Goal: Find specific page/section: Find specific page/section

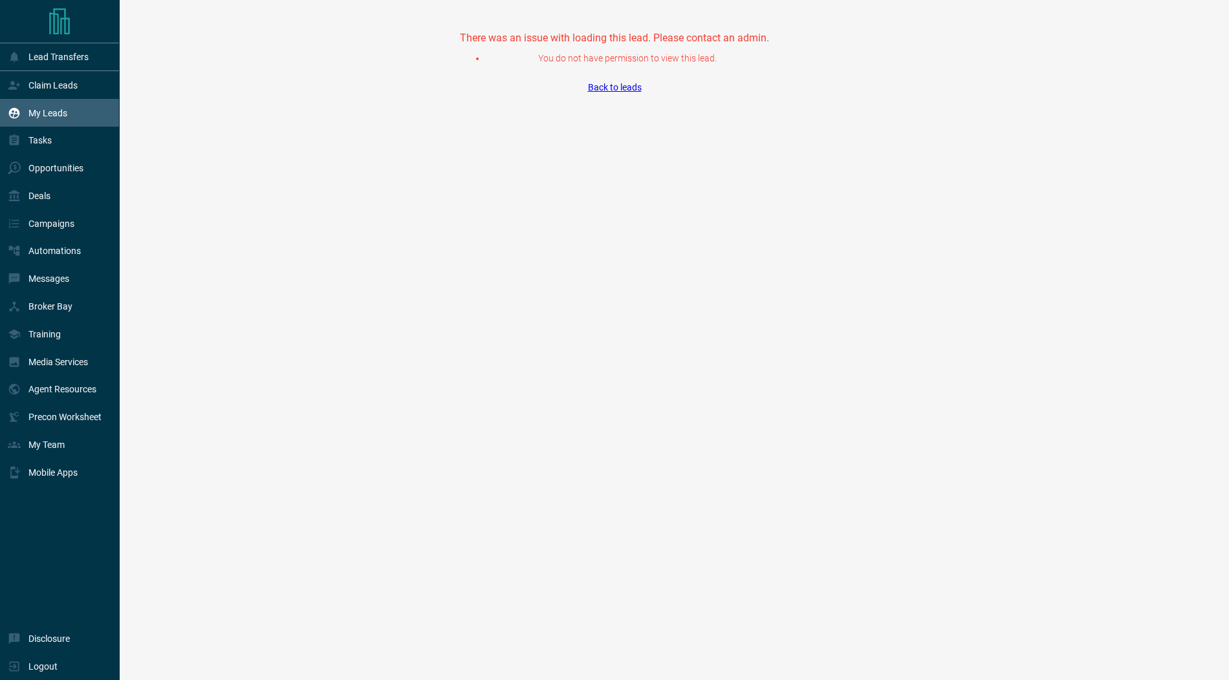
click at [34, 106] on div "My Leads" at bounding box center [38, 112] width 60 height 21
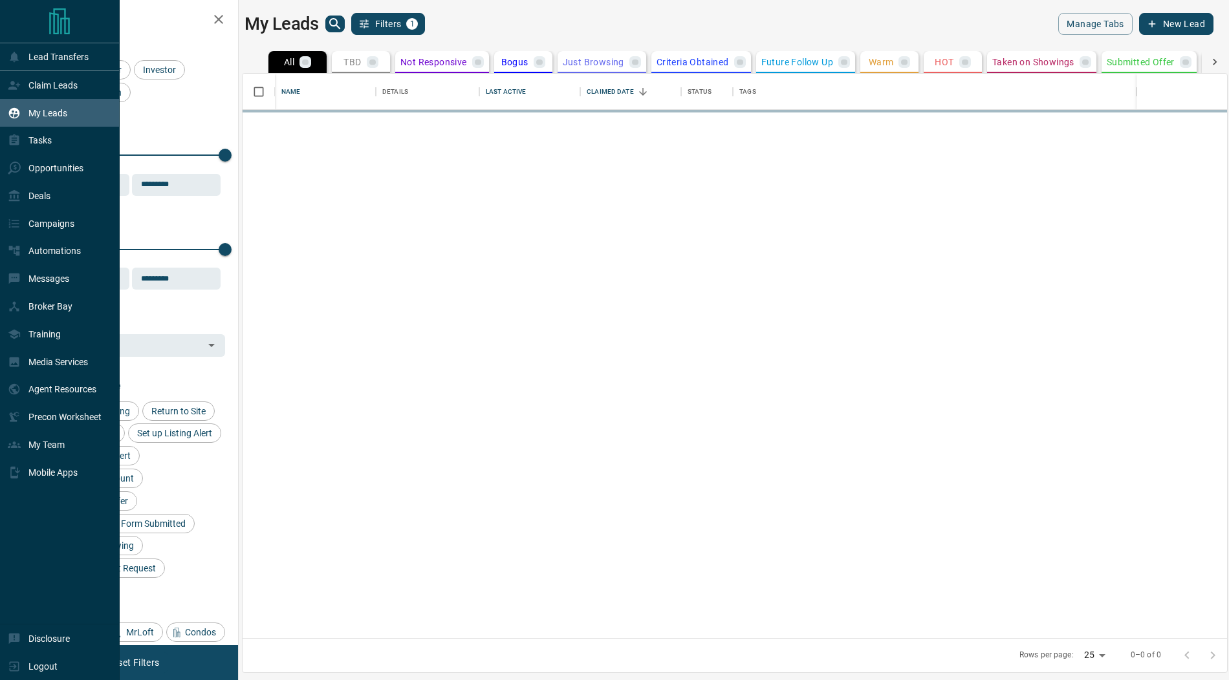
scroll to position [565, 984]
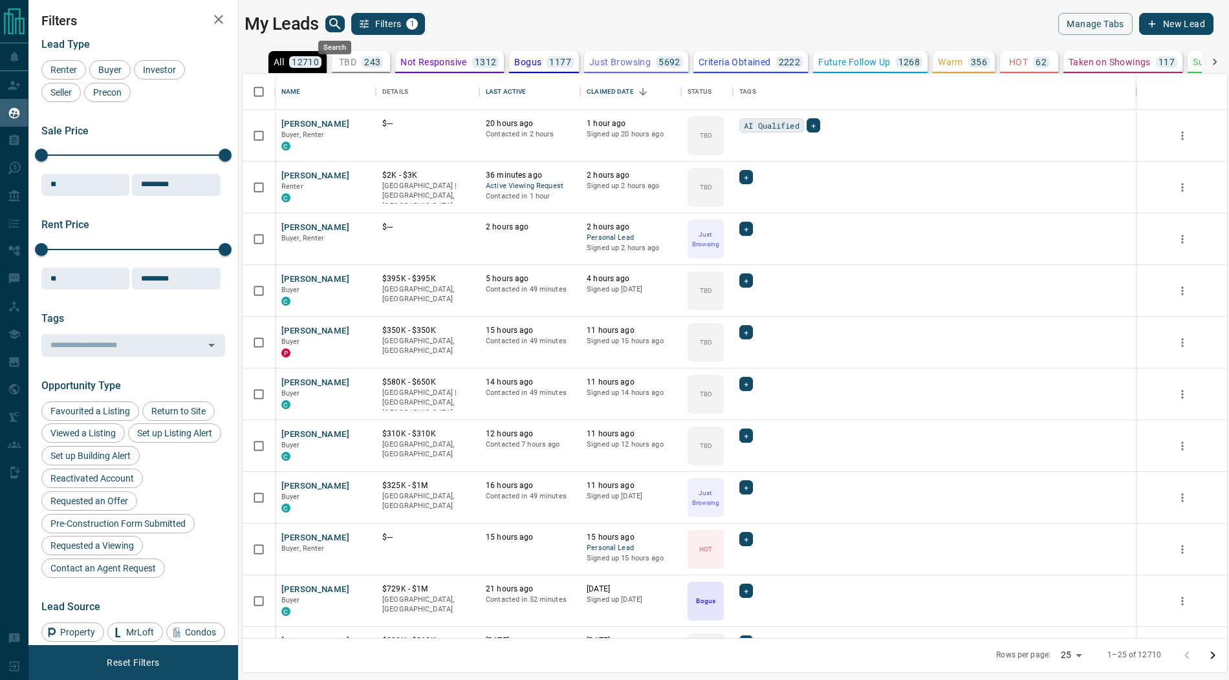
click at [336, 19] on icon "search button" at bounding box center [335, 24] width 16 height 16
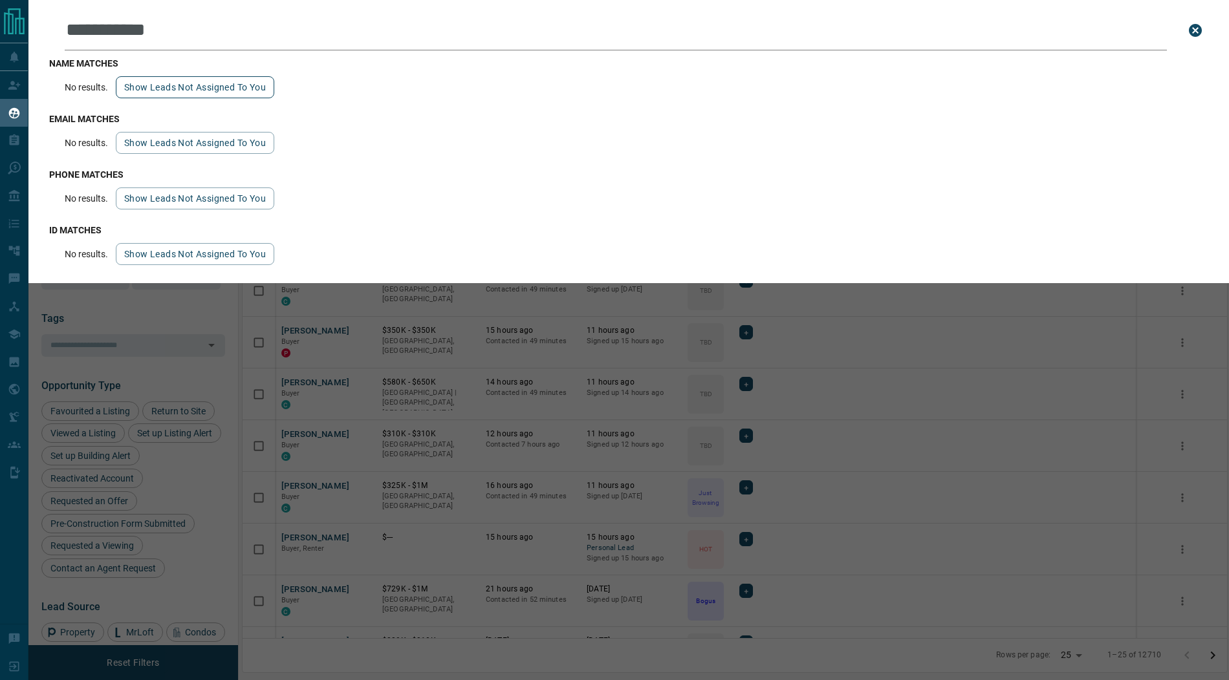
type input "**********"
click at [190, 89] on button "Show leads not assigned to you" at bounding box center [195, 87] width 158 height 22
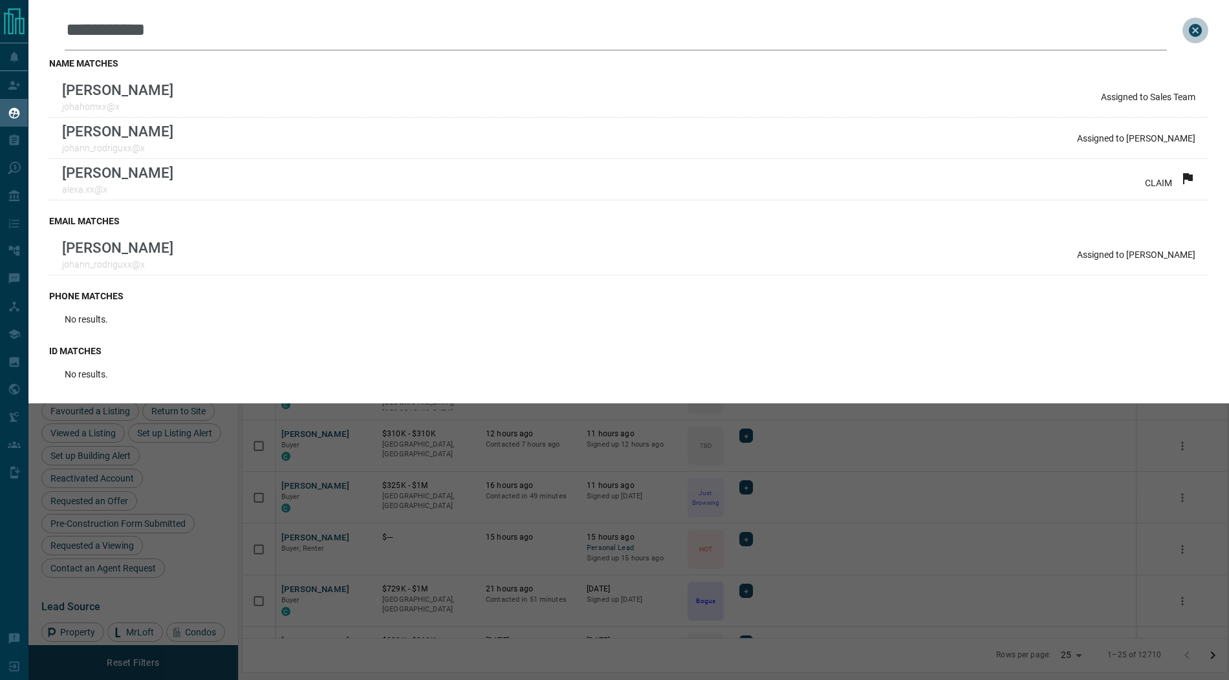
click at [1194, 34] on icon "close search bar" at bounding box center [1195, 30] width 13 height 13
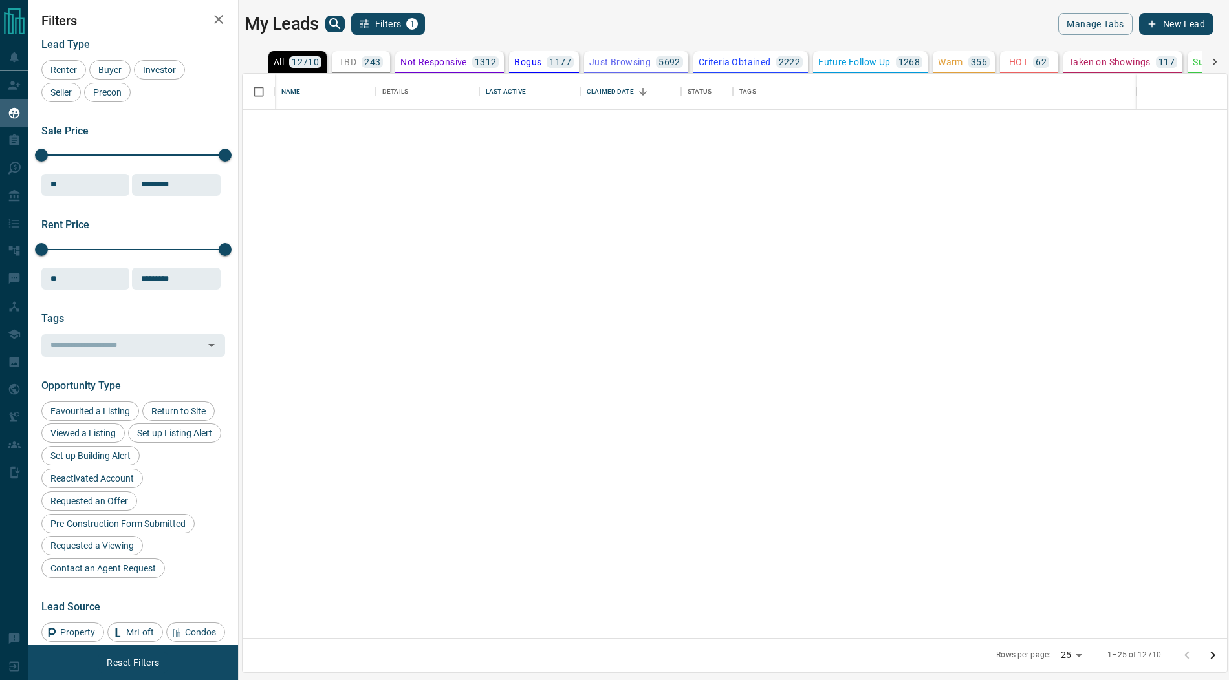
scroll to position [764, 0]
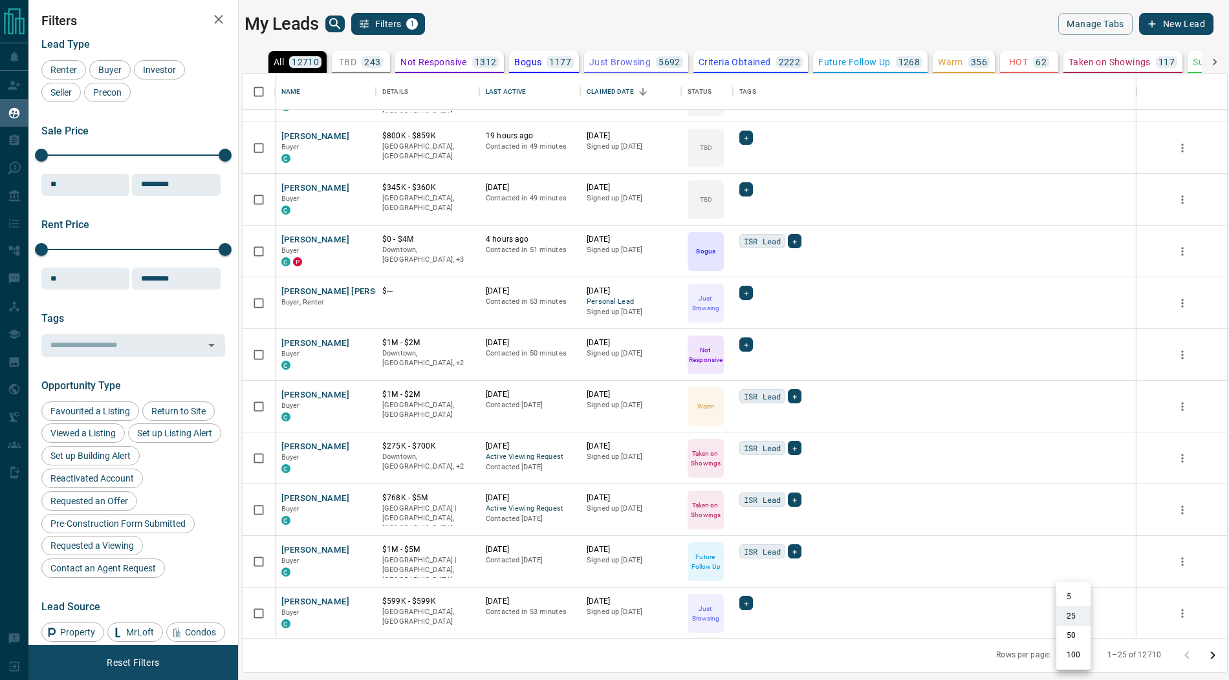
click at [1076, 658] on body "Lead Transfers Claim Leads My Leads Tasks Opportunities Deals Campaigns Automat…" at bounding box center [614, 332] width 1229 height 664
drag, startPoint x: 1077, startPoint y: 662, endPoint x: 1155, endPoint y: 652, distance: 78.9
click at [1078, 661] on li "100" at bounding box center [1073, 655] width 34 height 19
type input "***"
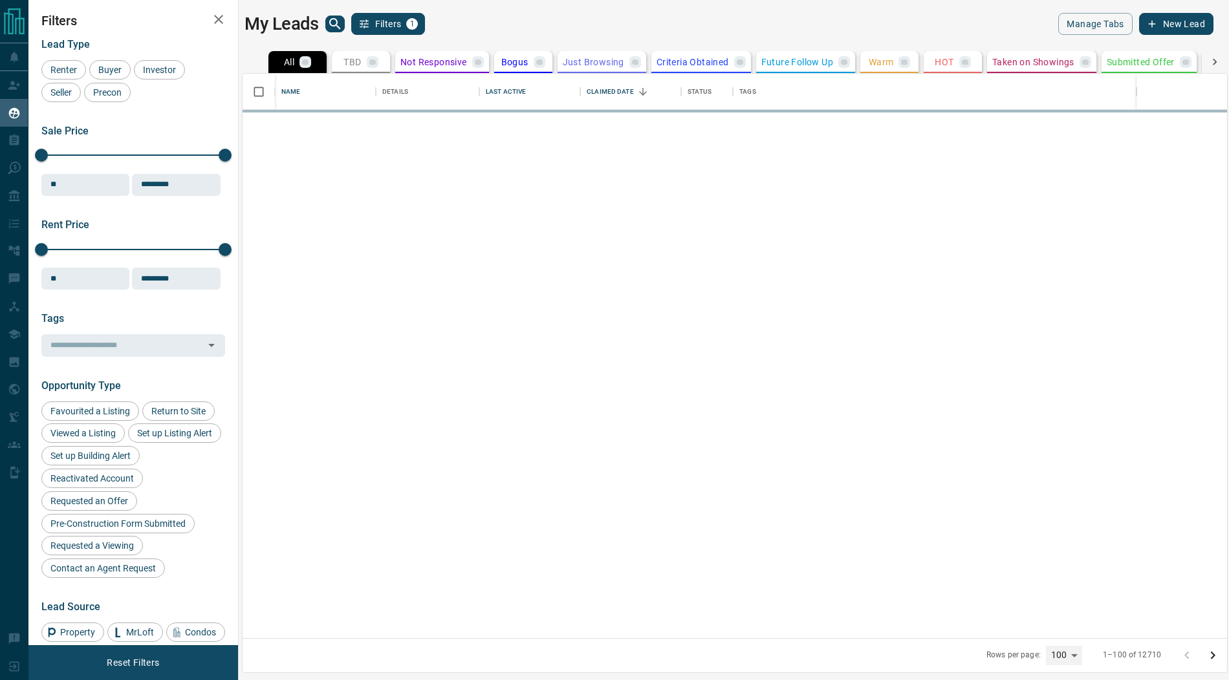
scroll to position [0, 0]
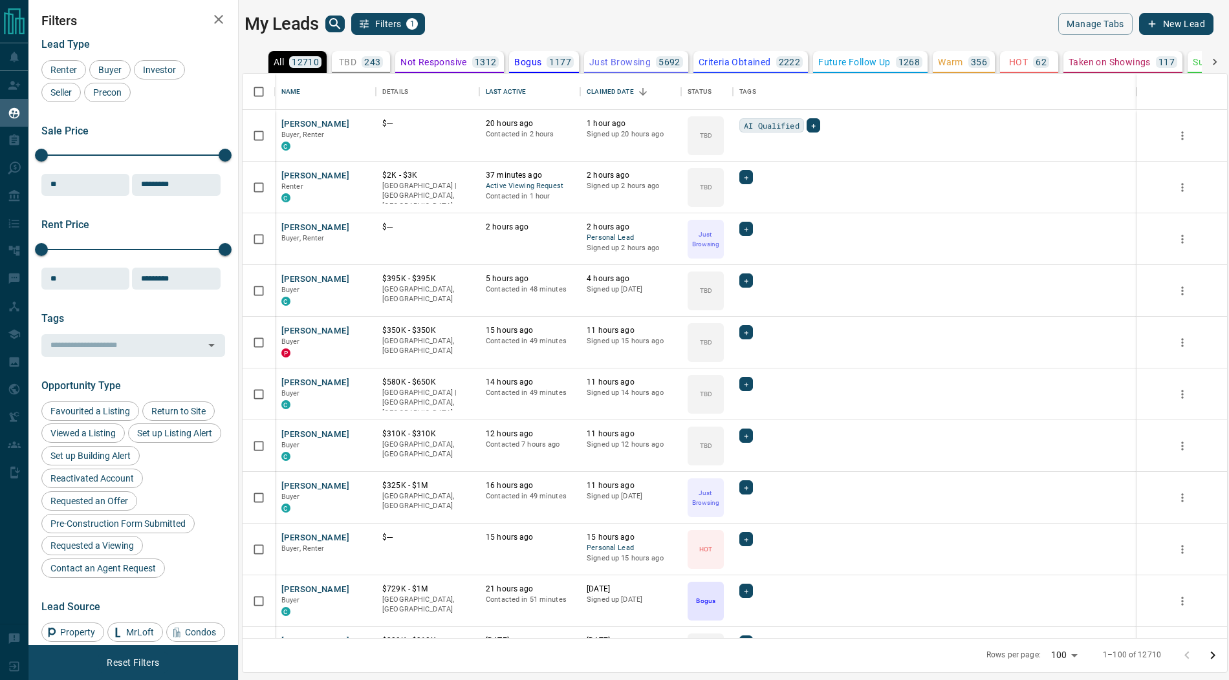
click at [1212, 658] on icon "Go to next page" at bounding box center [1213, 656] width 5 height 8
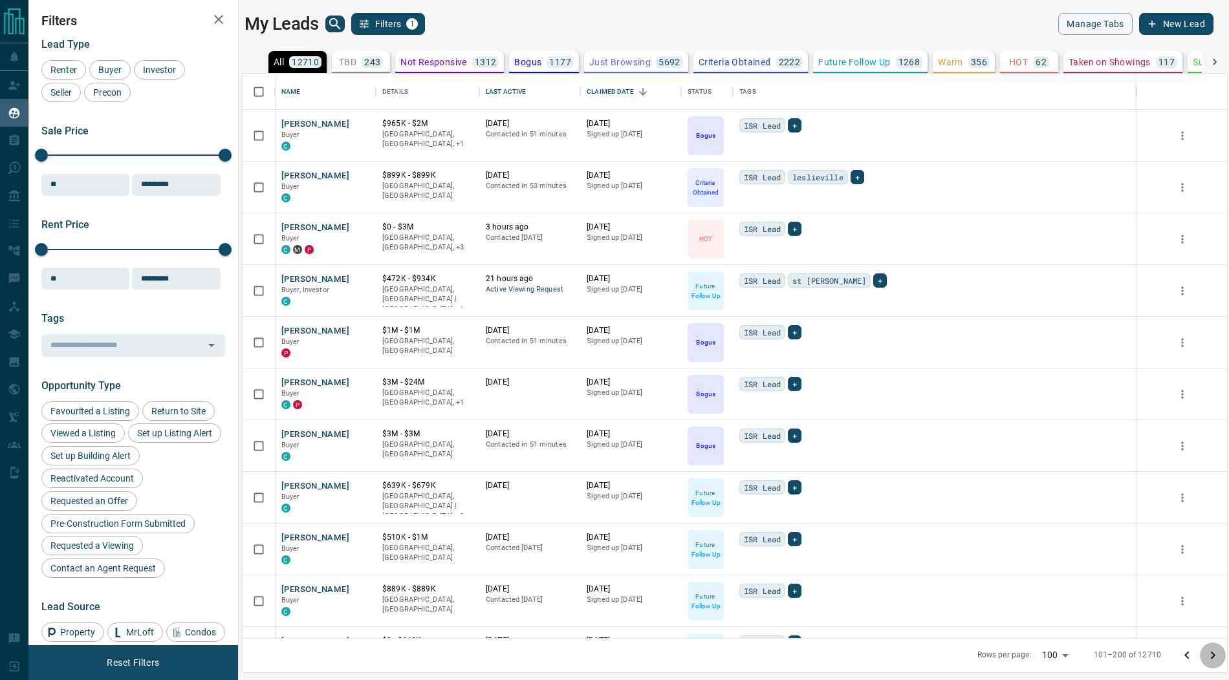
click at [1212, 658] on icon "Go to next page" at bounding box center [1213, 656] width 5 height 8
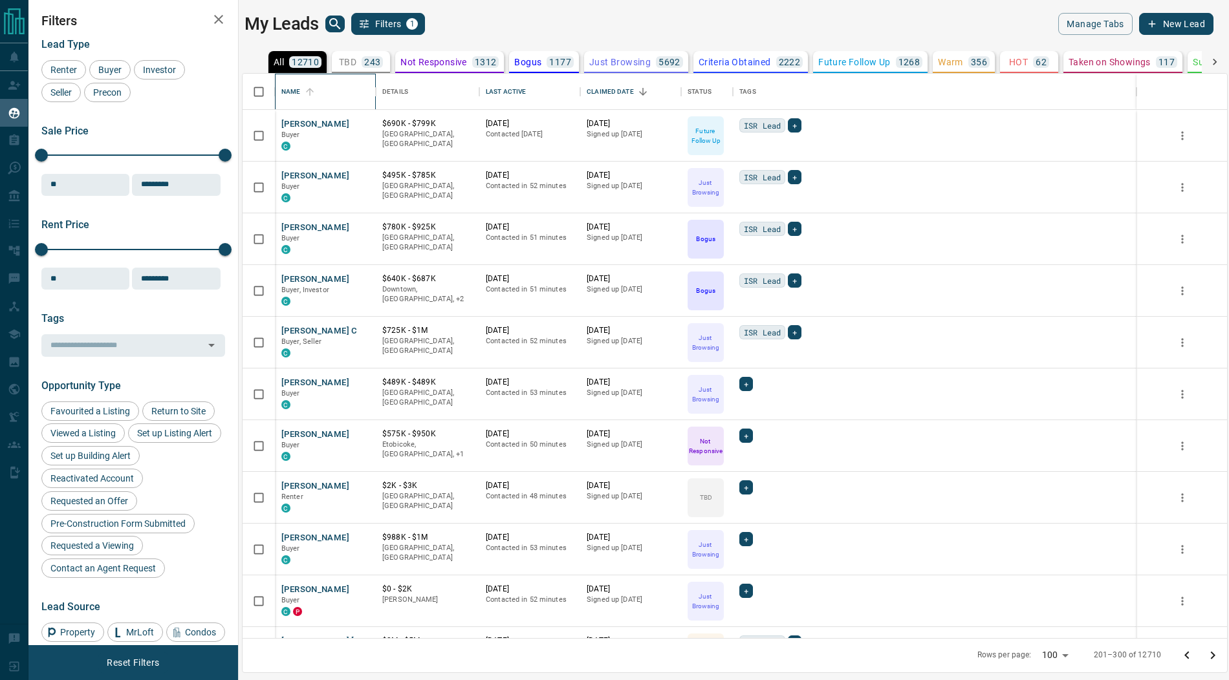
click at [294, 90] on div "Name" at bounding box center [290, 92] width 19 height 36
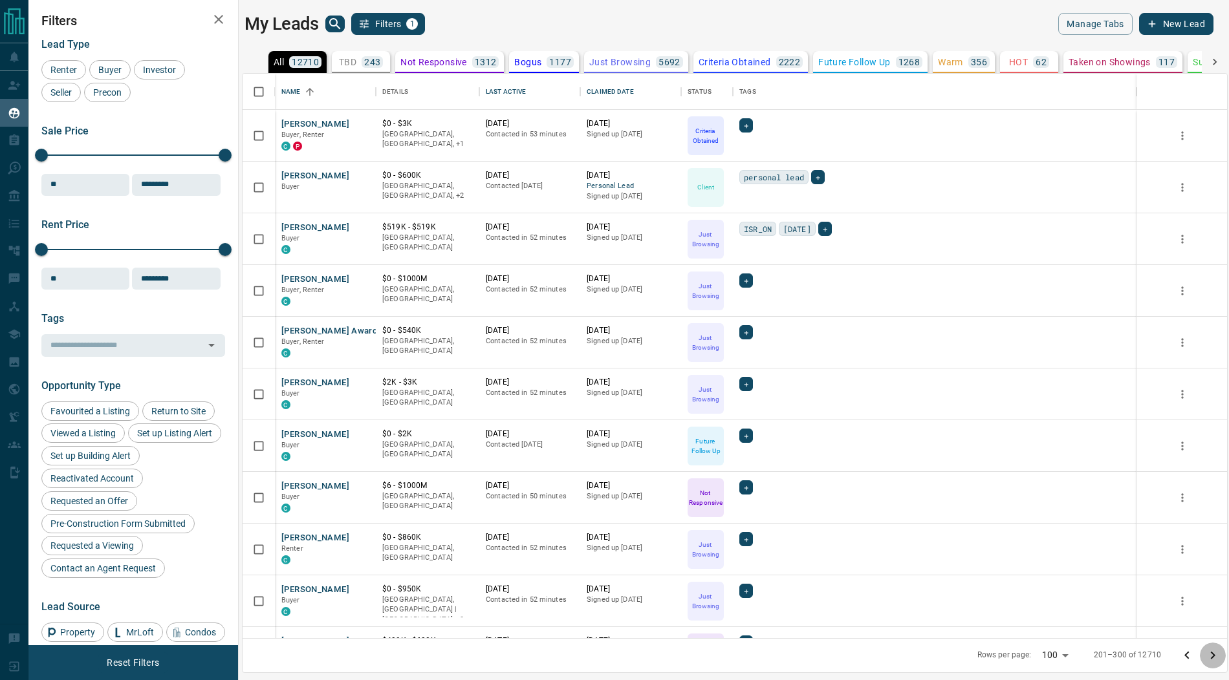
click at [1214, 653] on icon "Go to next page" at bounding box center [1213, 656] width 16 height 16
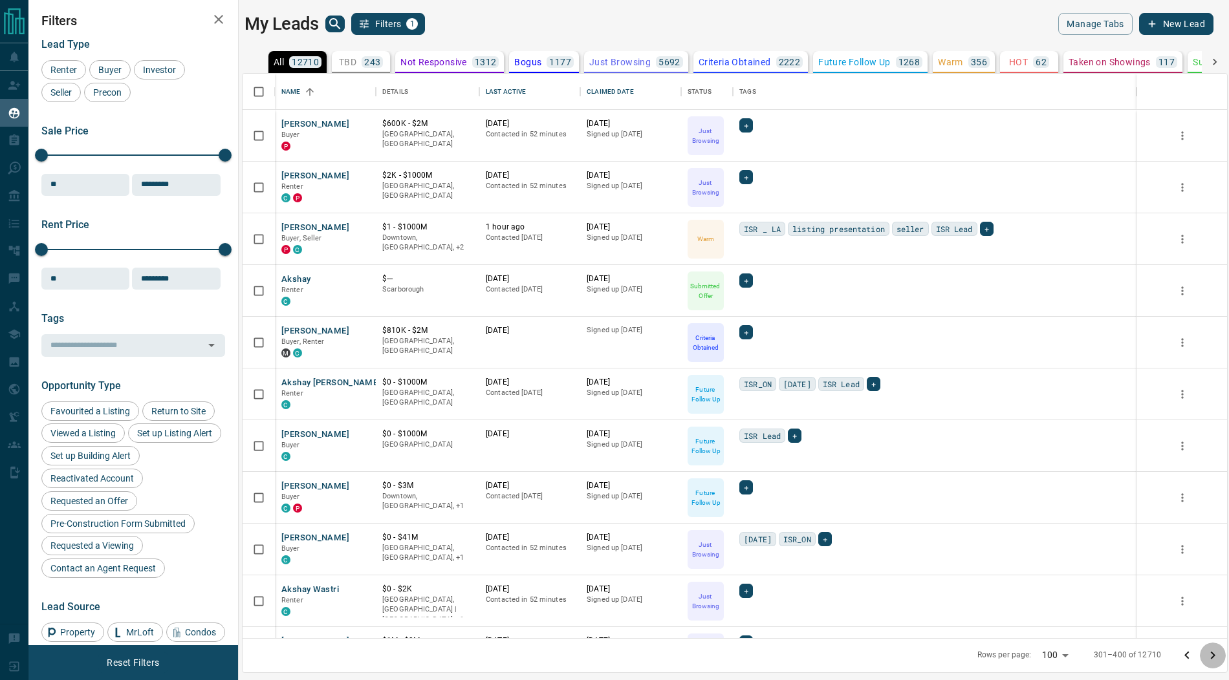
click at [1212, 657] on icon "Go to next page" at bounding box center [1213, 656] width 5 height 8
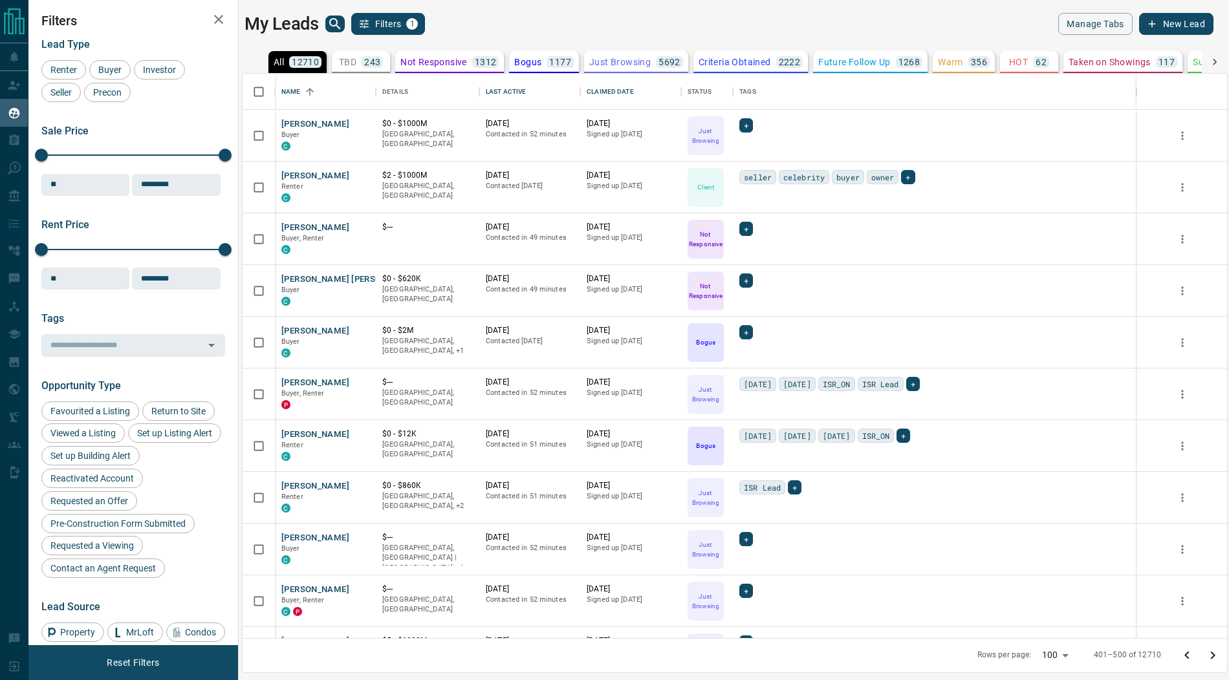
click at [1212, 657] on icon "Go to next page" at bounding box center [1213, 656] width 5 height 8
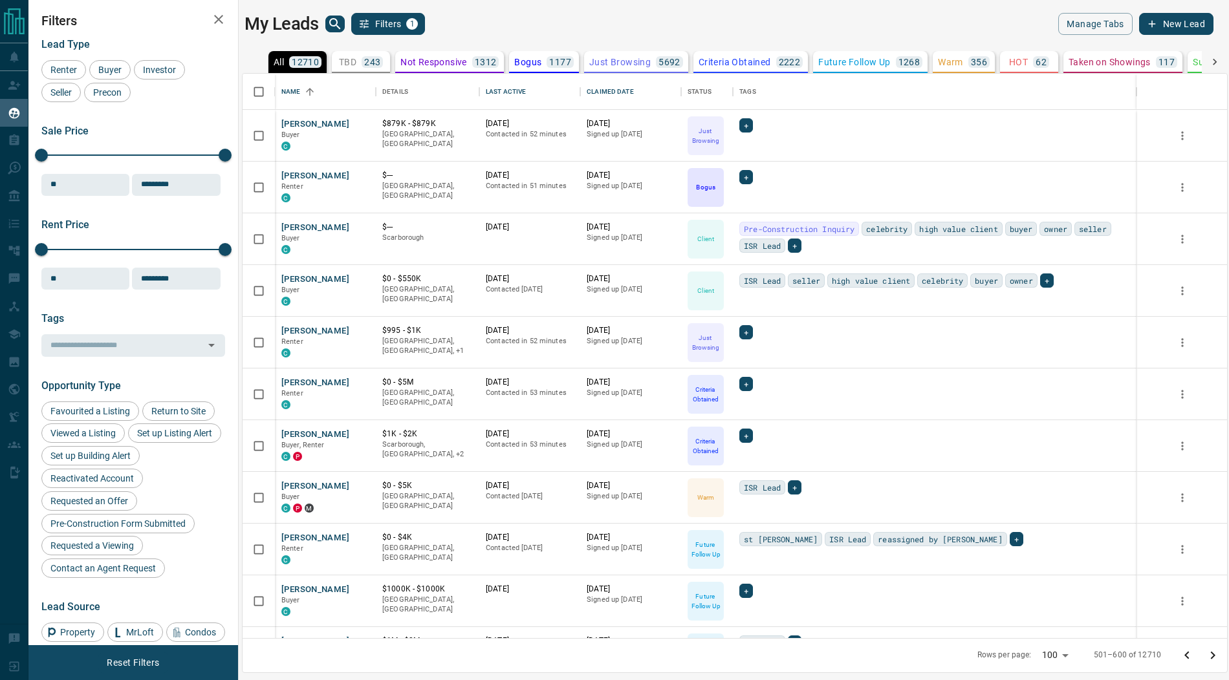
click at [1212, 657] on icon "Go to next page" at bounding box center [1213, 656] width 5 height 8
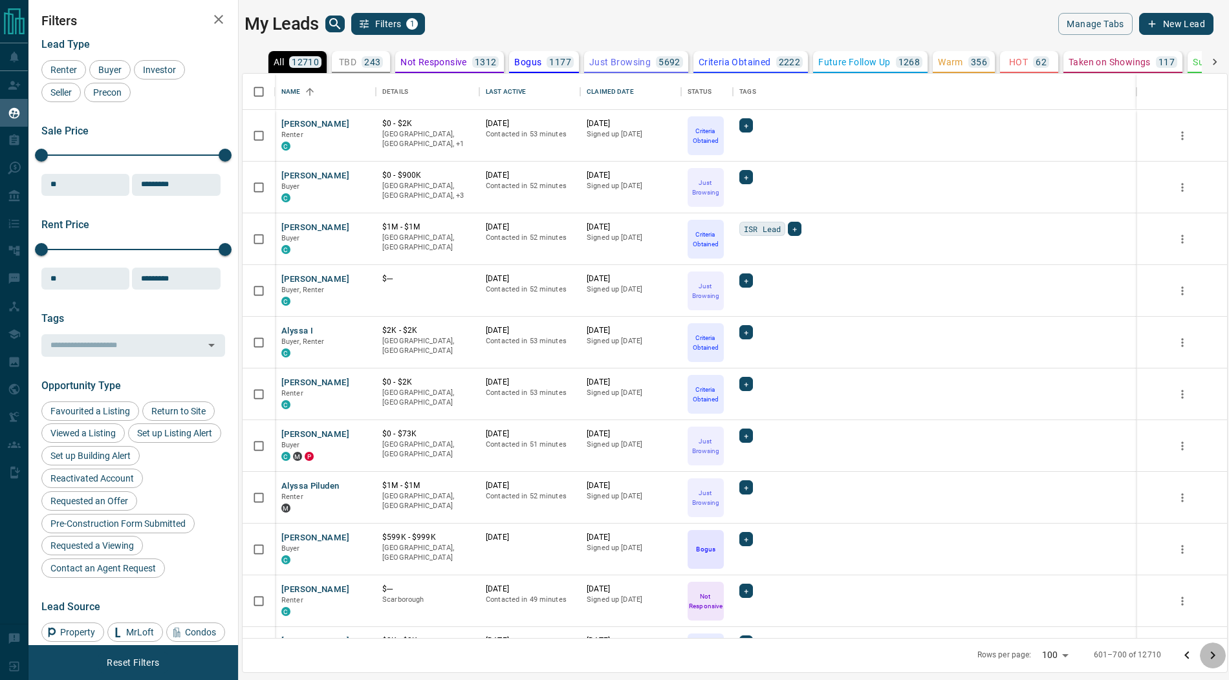
click at [1212, 657] on icon "Go to next page" at bounding box center [1213, 656] width 5 height 8
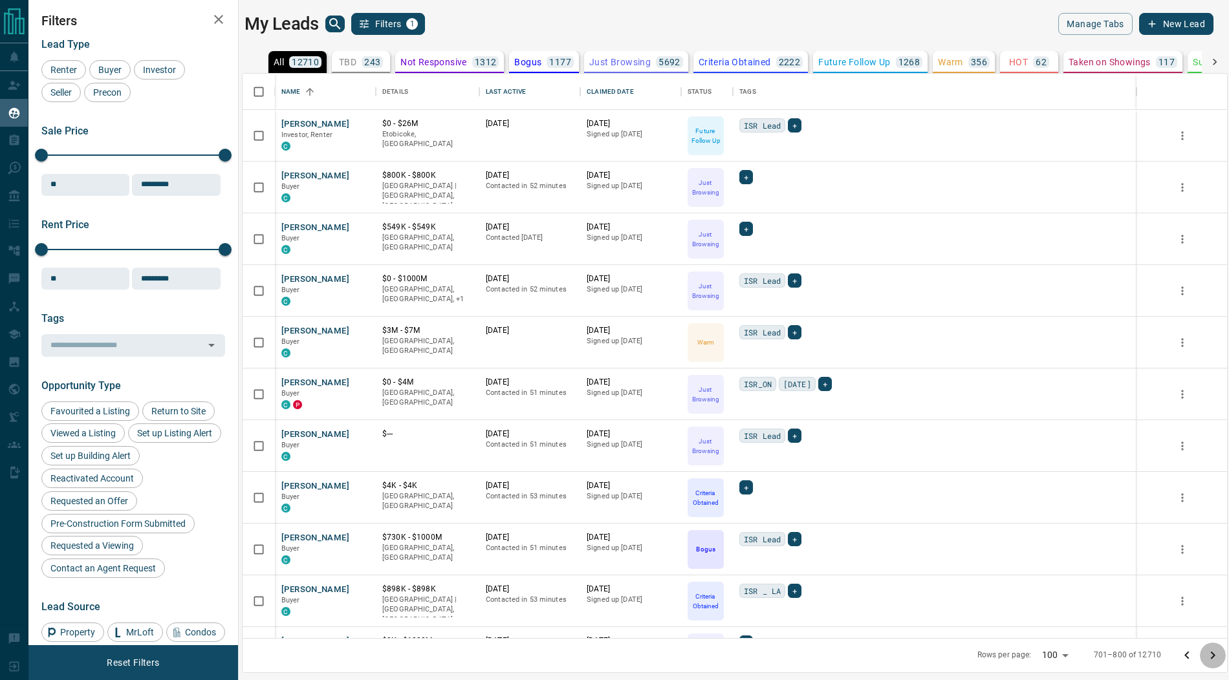
click at [1212, 657] on icon "Go to next page" at bounding box center [1213, 656] width 5 height 8
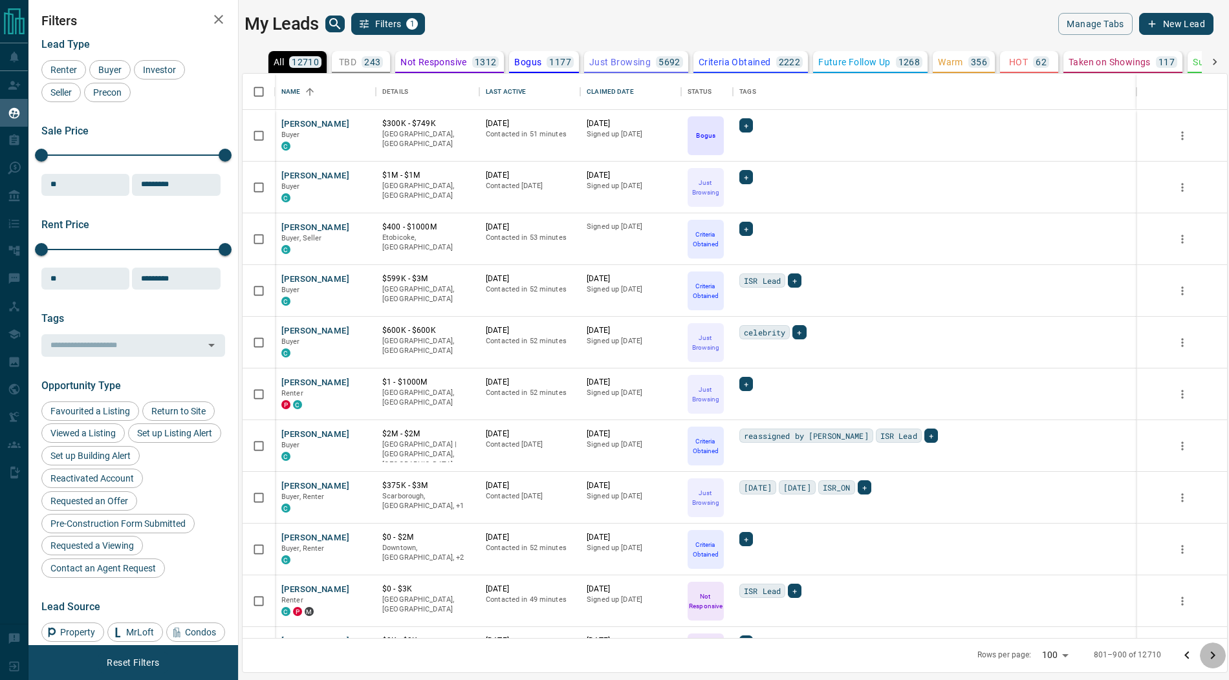
click at [1212, 657] on icon "Go to next page" at bounding box center [1213, 656] width 5 height 8
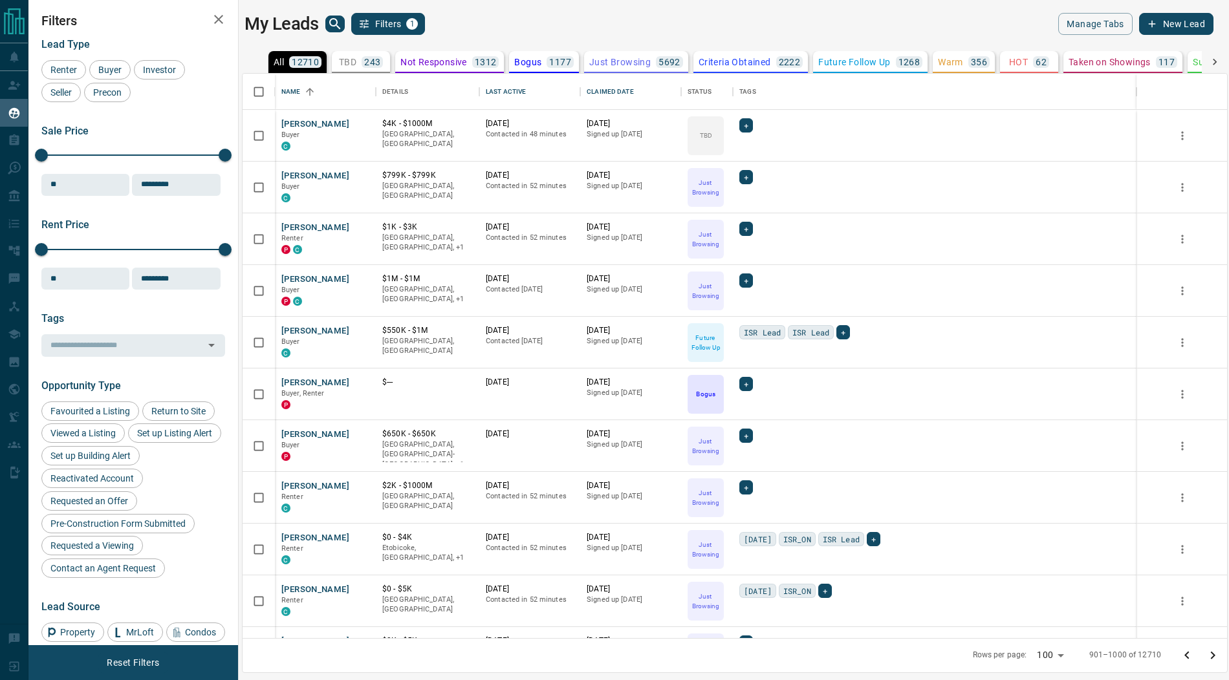
click at [1212, 657] on icon "Go to next page" at bounding box center [1213, 656] width 5 height 8
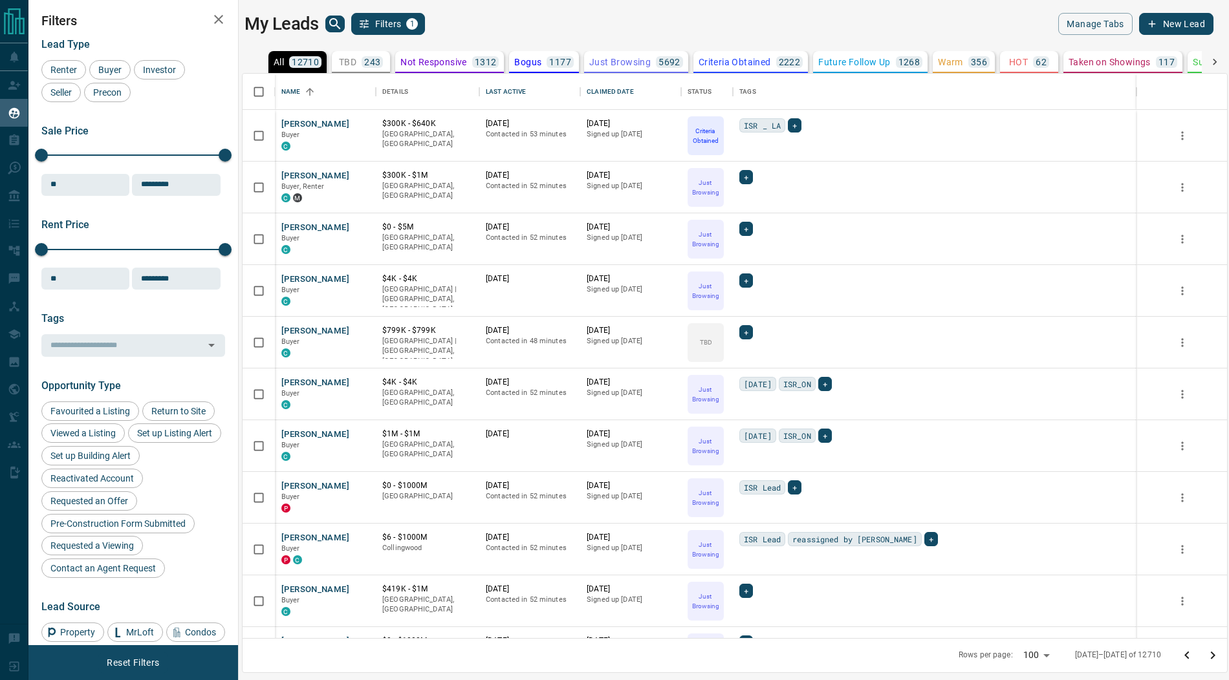
click at [1212, 657] on icon "Go to next page" at bounding box center [1213, 656] width 5 height 8
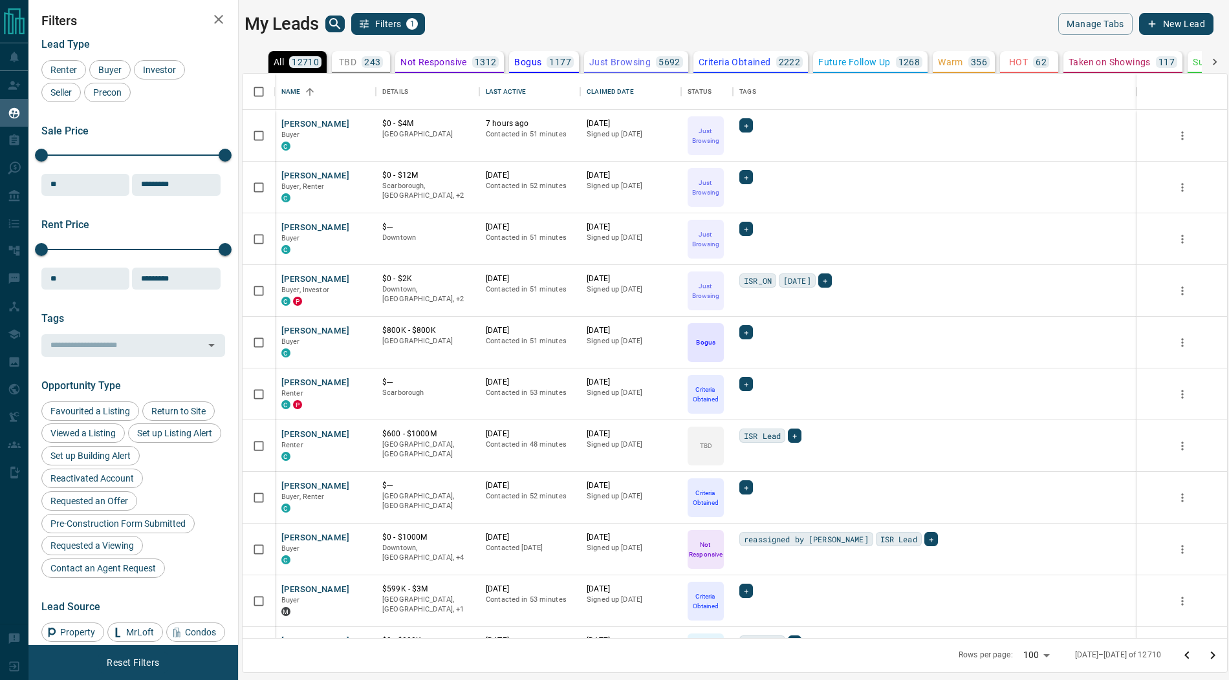
click at [1212, 657] on icon "Go to next page" at bounding box center [1213, 656] width 5 height 8
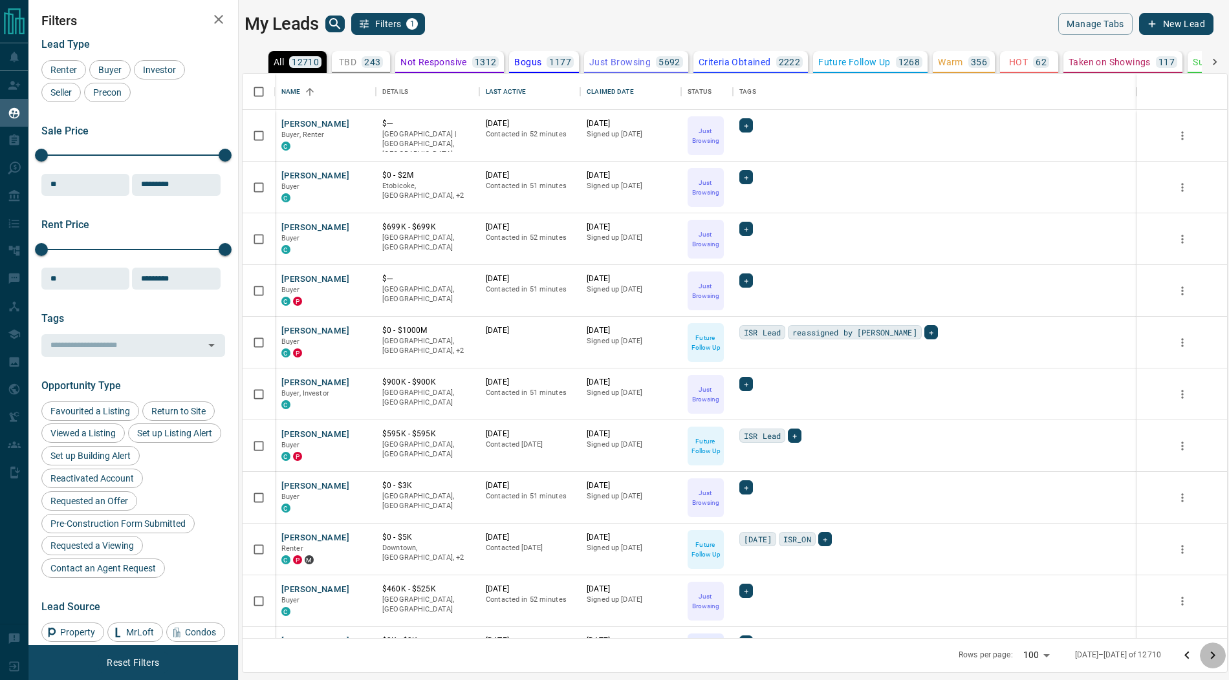
click at [1212, 657] on icon "Go to next page" at bounding box center [1213, 656] width 5 height 8
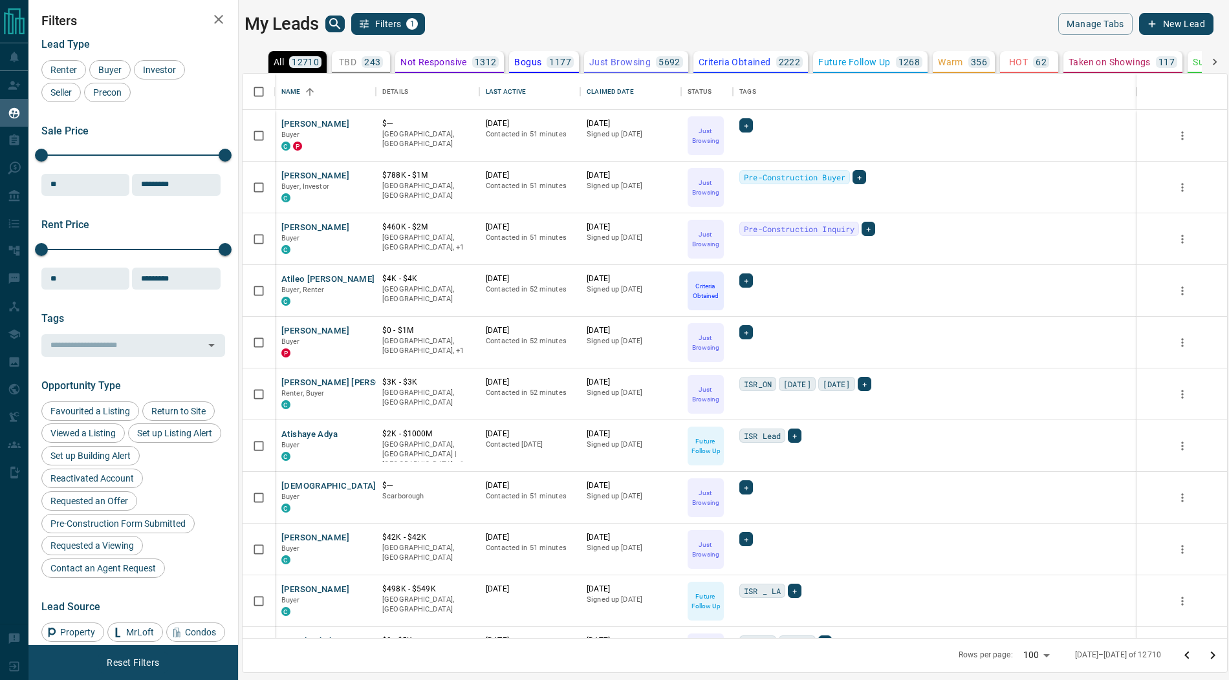
click at [1212, 657] on icon "Go to next page" at bounding box center [1213, 656] width 5 height 8
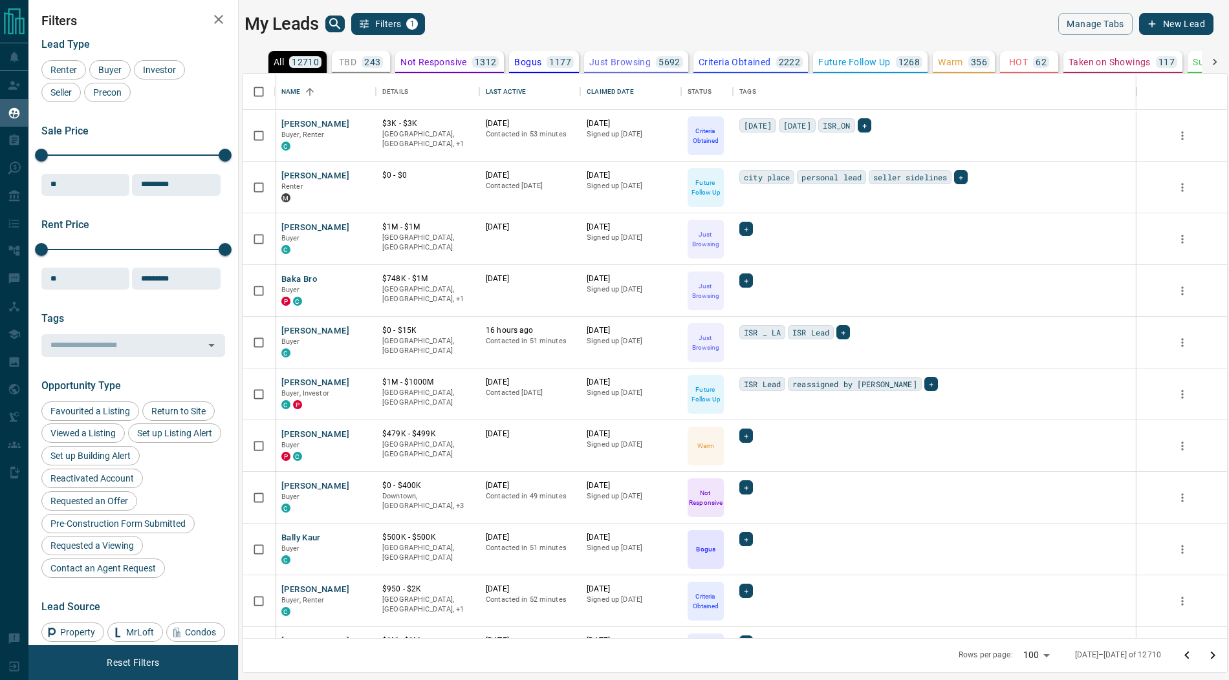
click at [1212, 657] on icon "Go to next page" at bounding box center [1213, 656] width 5 height 8
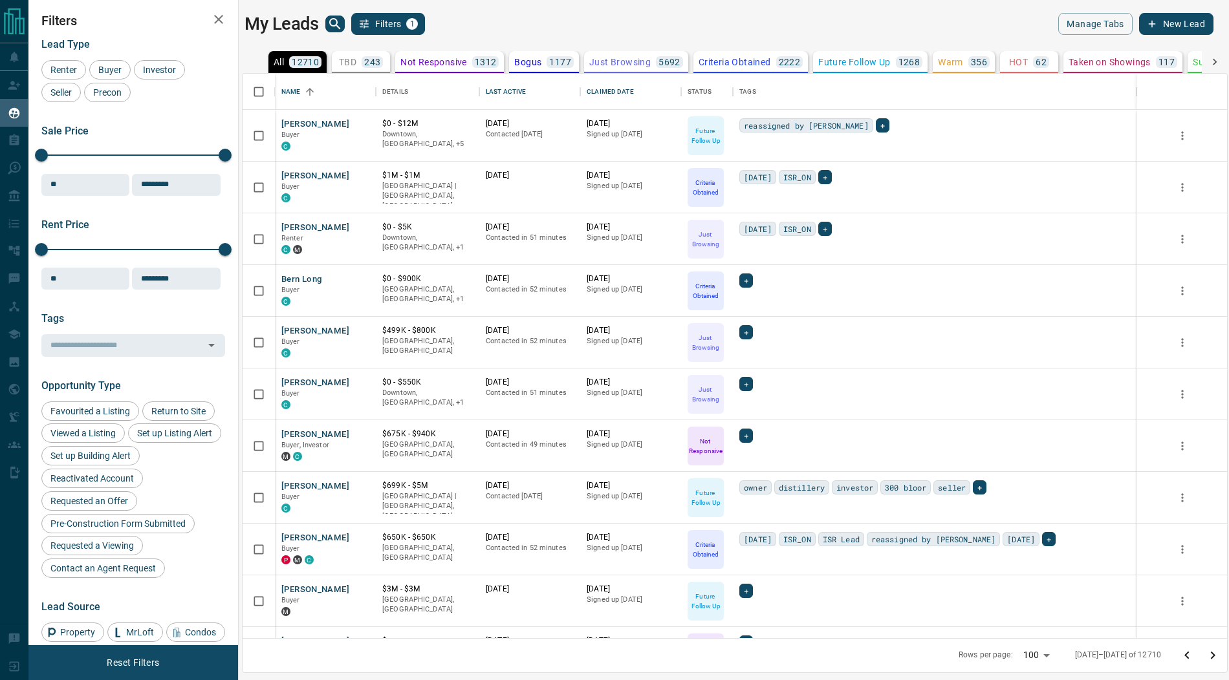
click at [1212, 657] on icon "Go to next page" at bounding box center [1213, 656] width 5 height 8
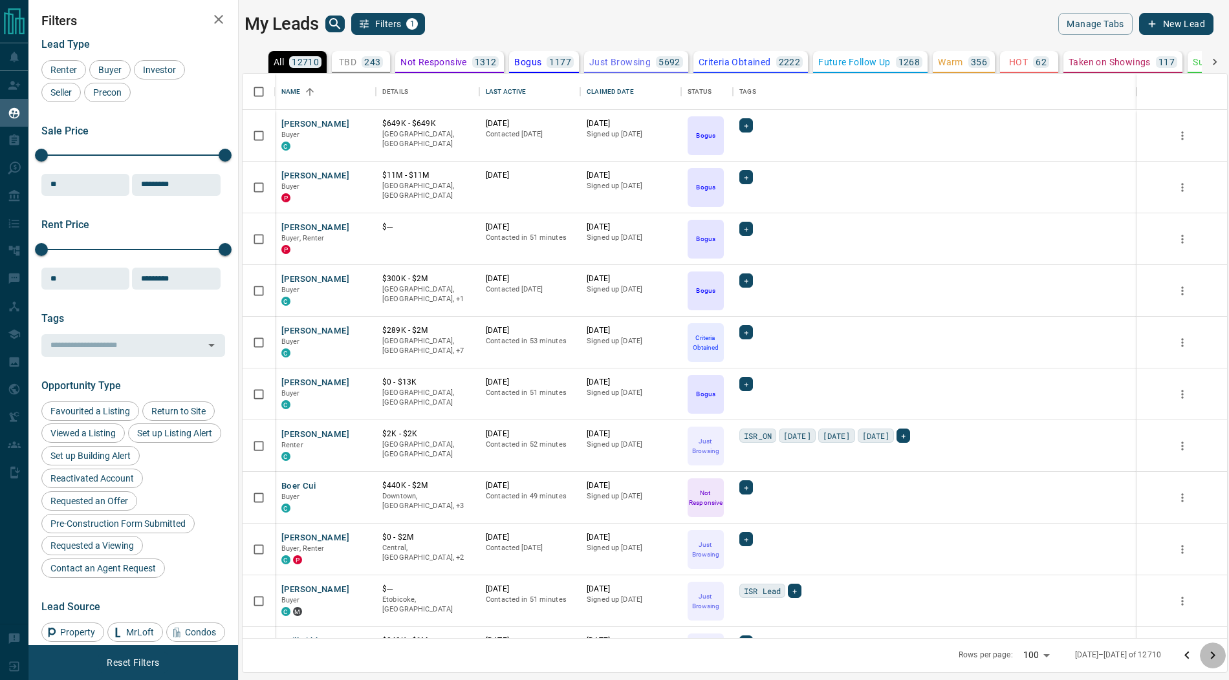
click at [1212, 657] on icon "Go to next page" at bounding box center [1213, 656] width 5 height 8
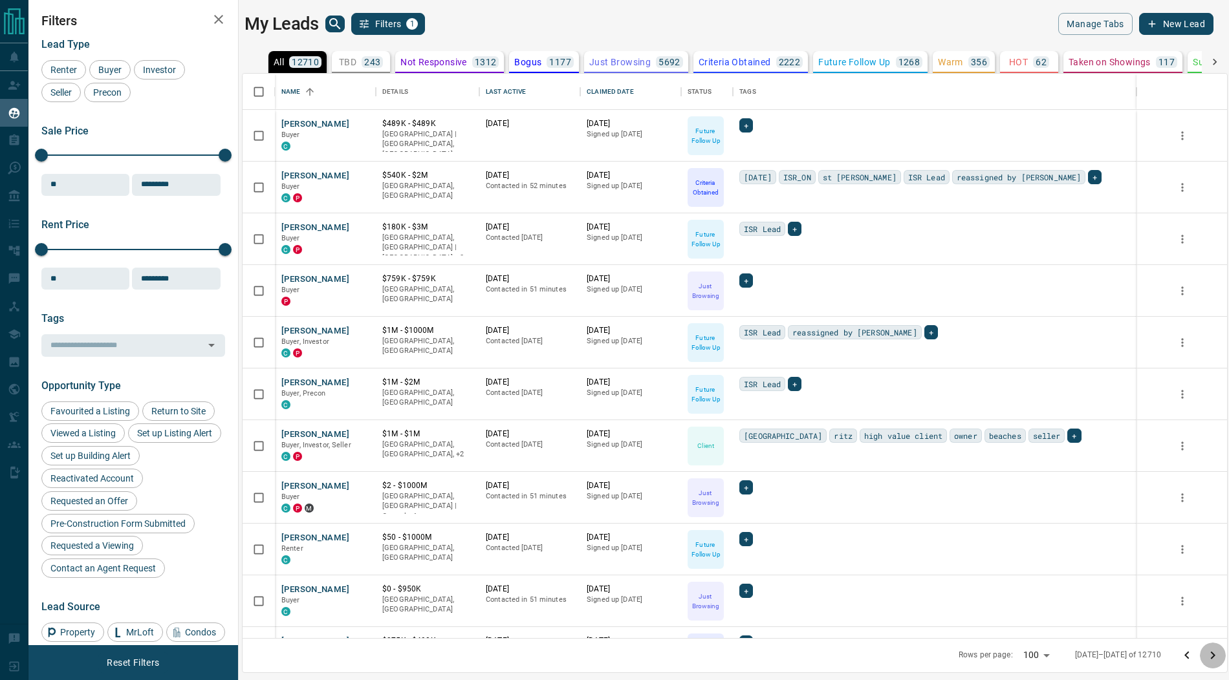
click at [1212, 657] on icon "Go to next page" at bounding box center [1213, 656] width 5 height 8
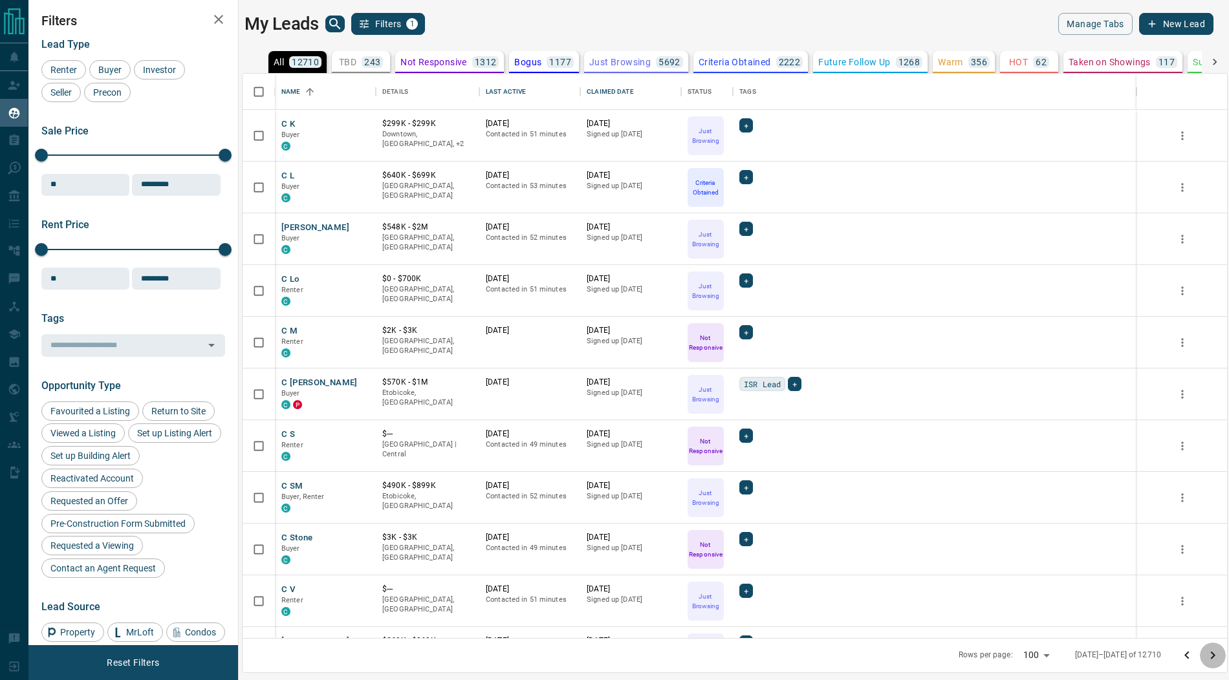
click at [1212, 657] on icon "Go to next page" at bounding box center [1213, 656] width 5 height 8
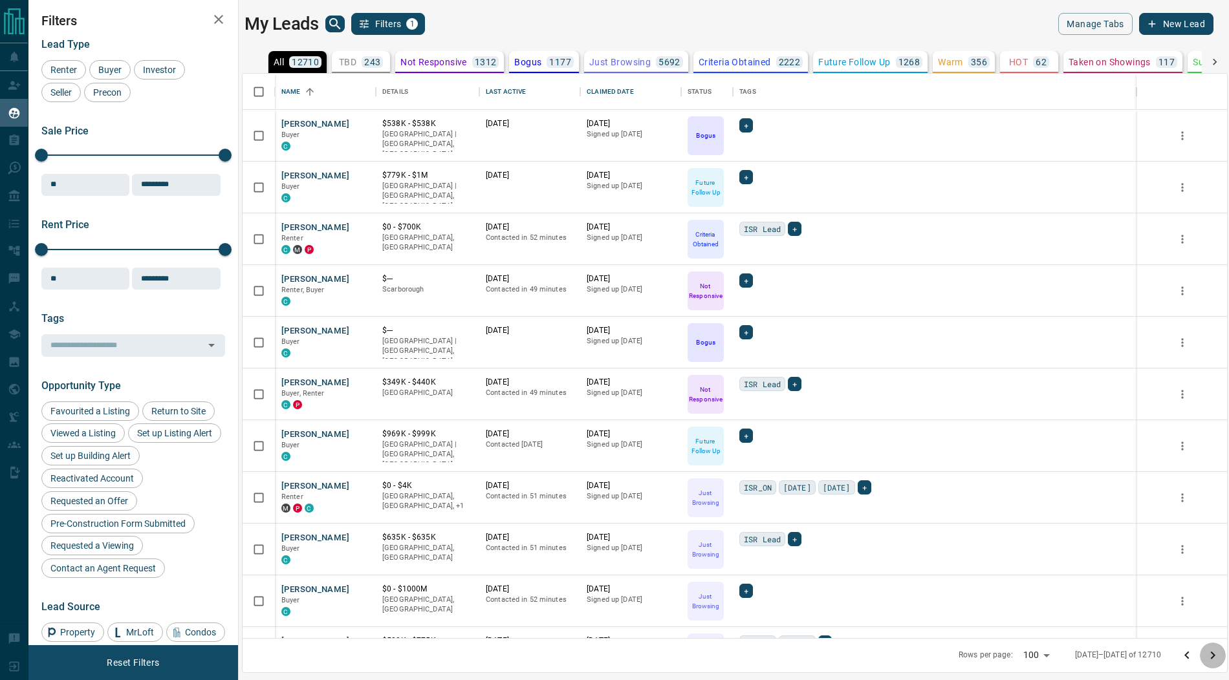
click at [1212, 657] on icon "Go to next page" at bounding box center [1213, 656] width 5 height 8
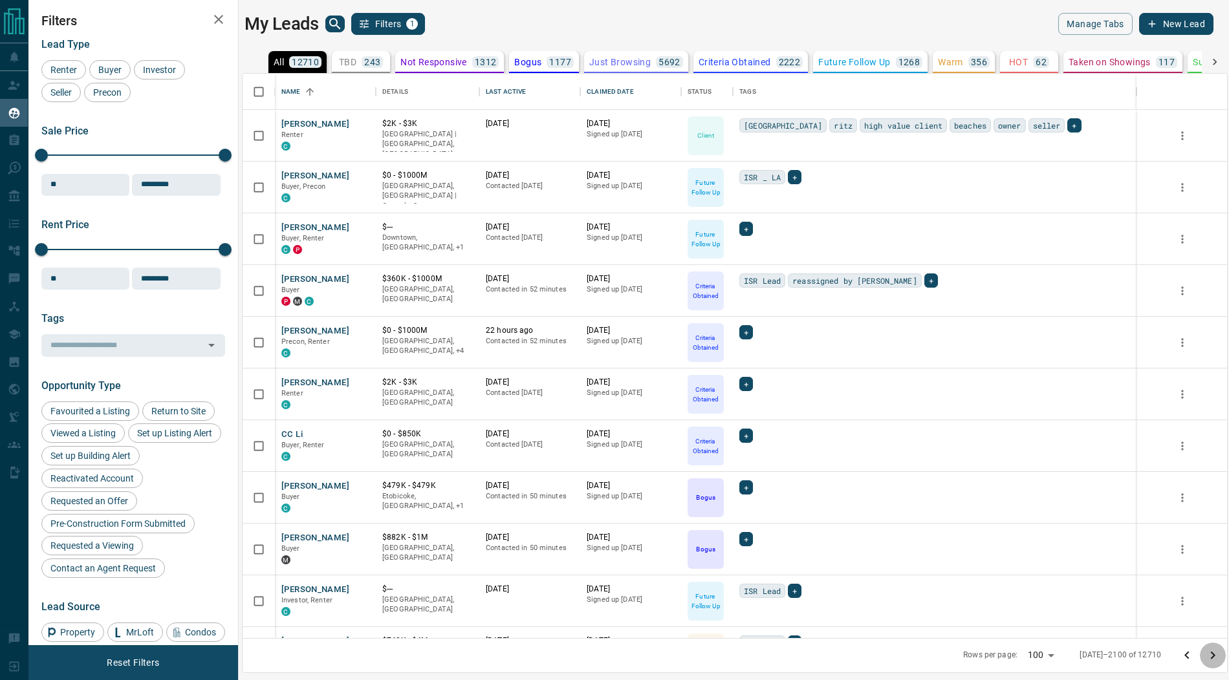
click at [1212, 657] on icon "Go to next page" at bounding box center [1213, 656] width 5 height 8
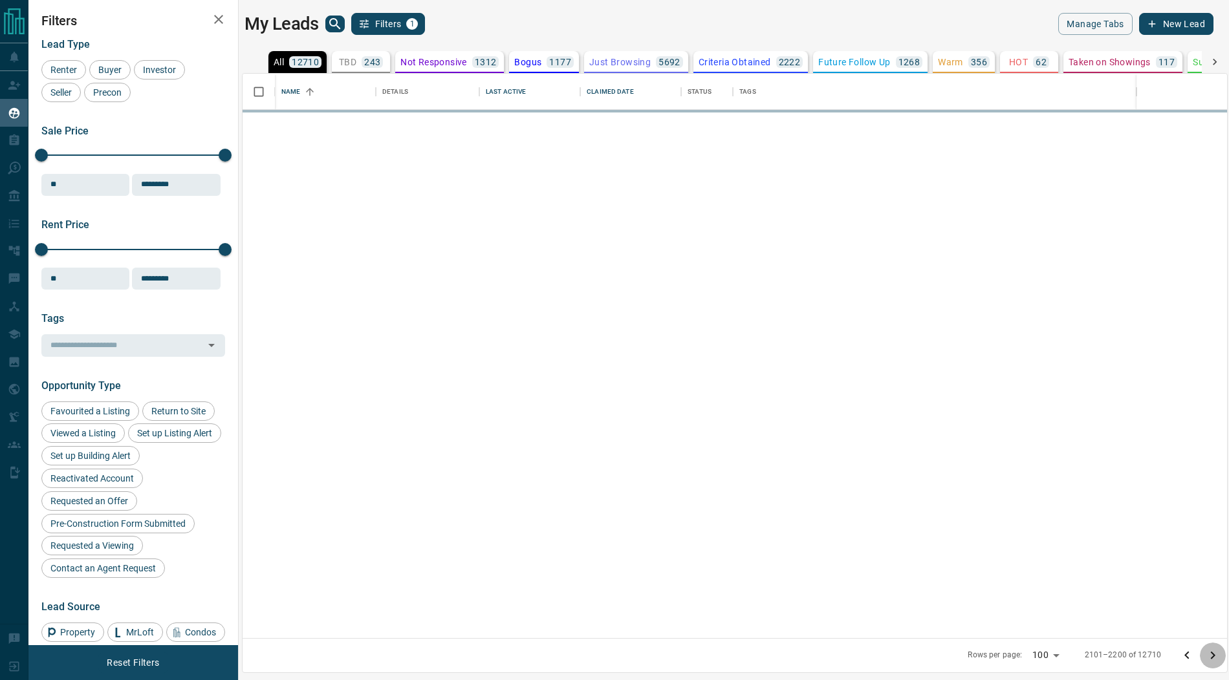
click at [1212, 657] on icon "Go to next page" at bounding box center [1213, 656] width 5 height 8
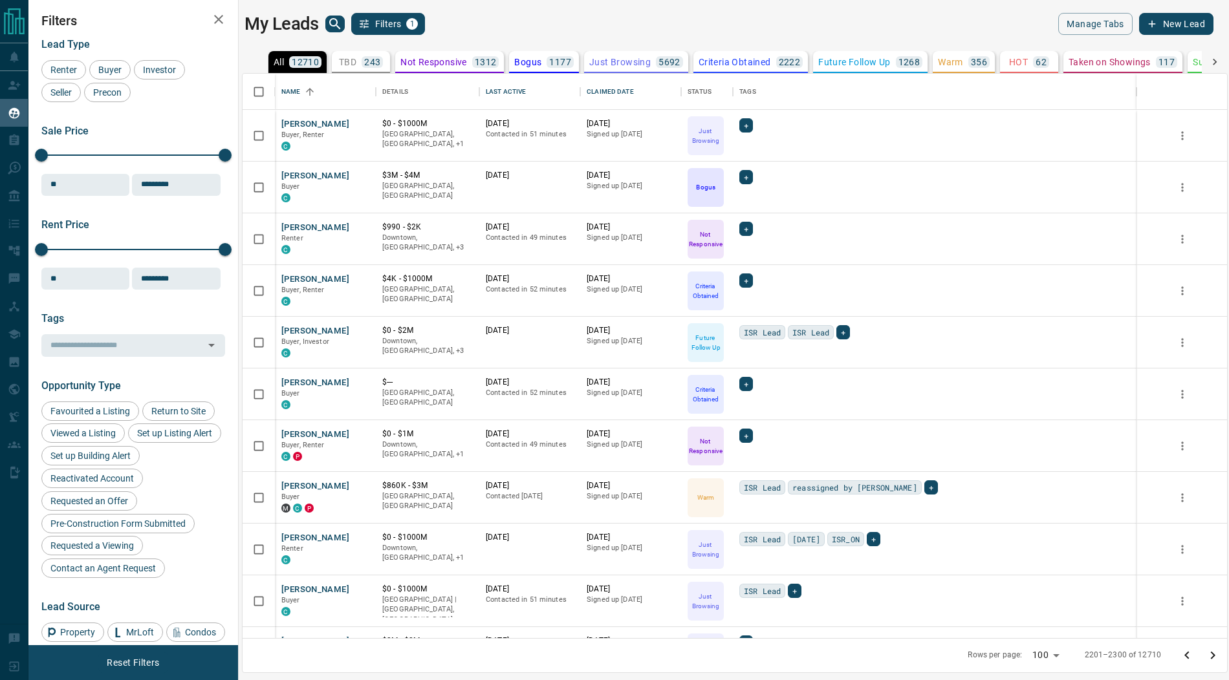
click at [1212, 657] on icon "Go to next page" at bounding box center [1213, 656] width 5 height 8
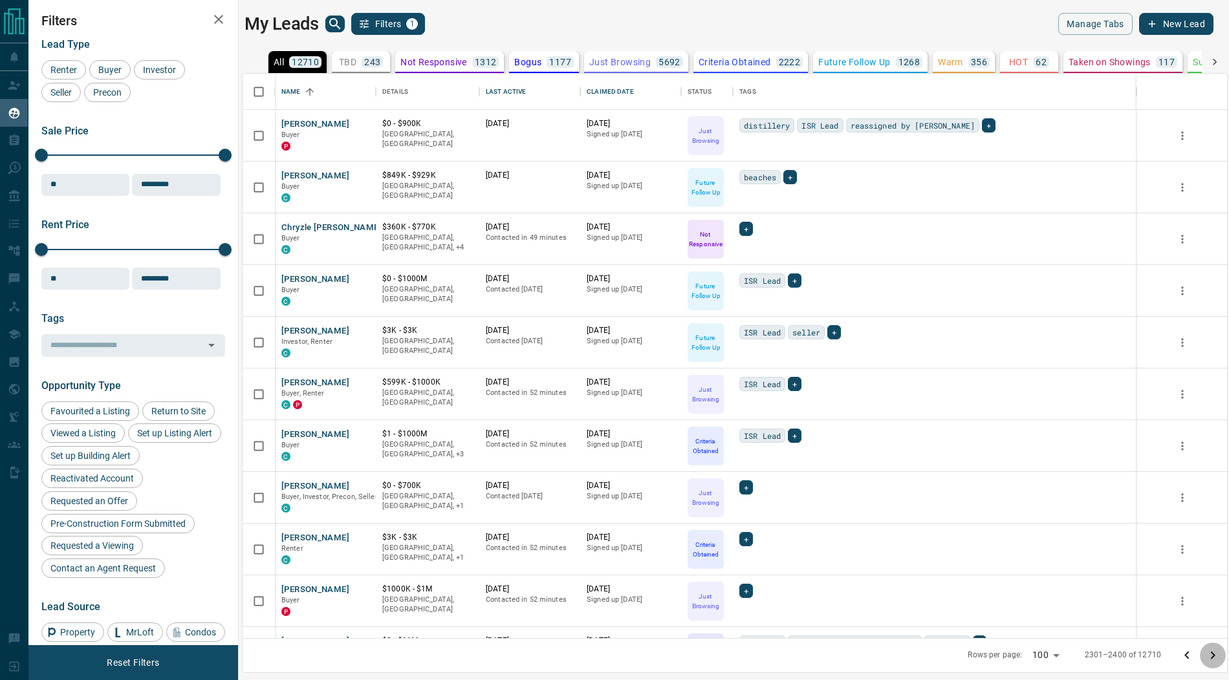
click at [1212, 657] on icon "Go to next page" at bounding box center [1213, 656] width 5 height 8
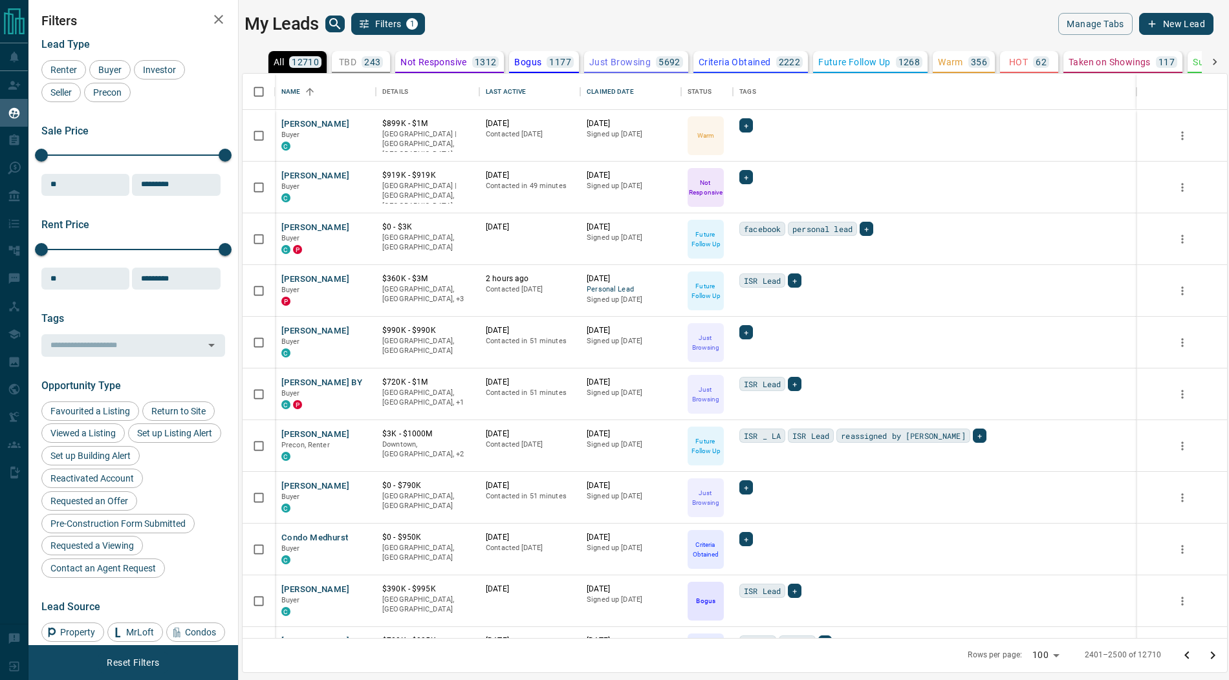
click at [1212, 657] on icon "Go to next page" at bounding box center [1213, 656] width 5 height 8
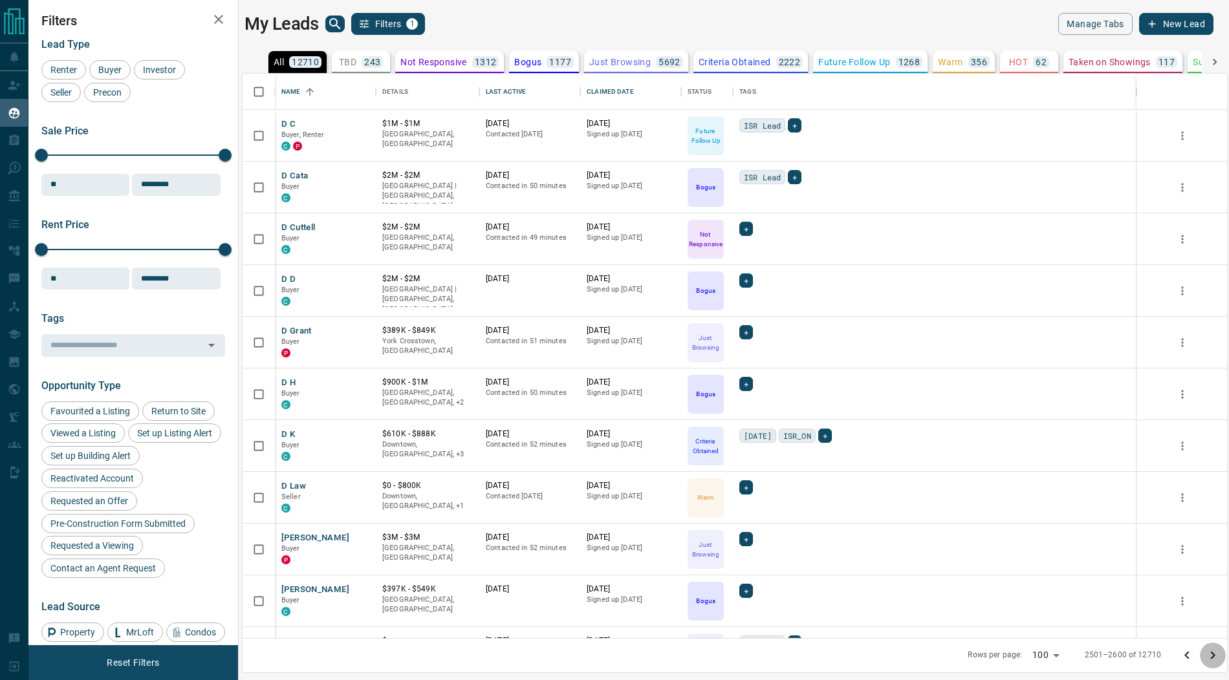
click at [1212, 657] on icon "Go to next page" at bounding box center [1213, 656] width 5 height 8
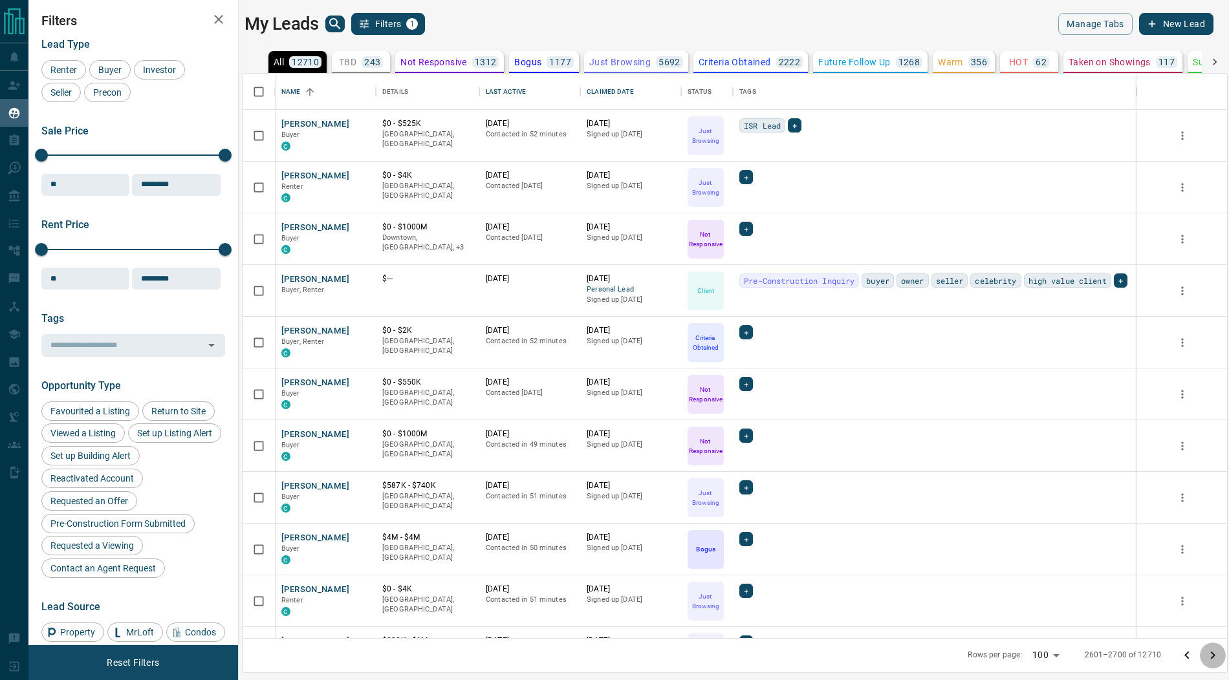
click at [1212, 657] on icon "Go to next page" at bounding box center [1213, 656] width 5 height 8
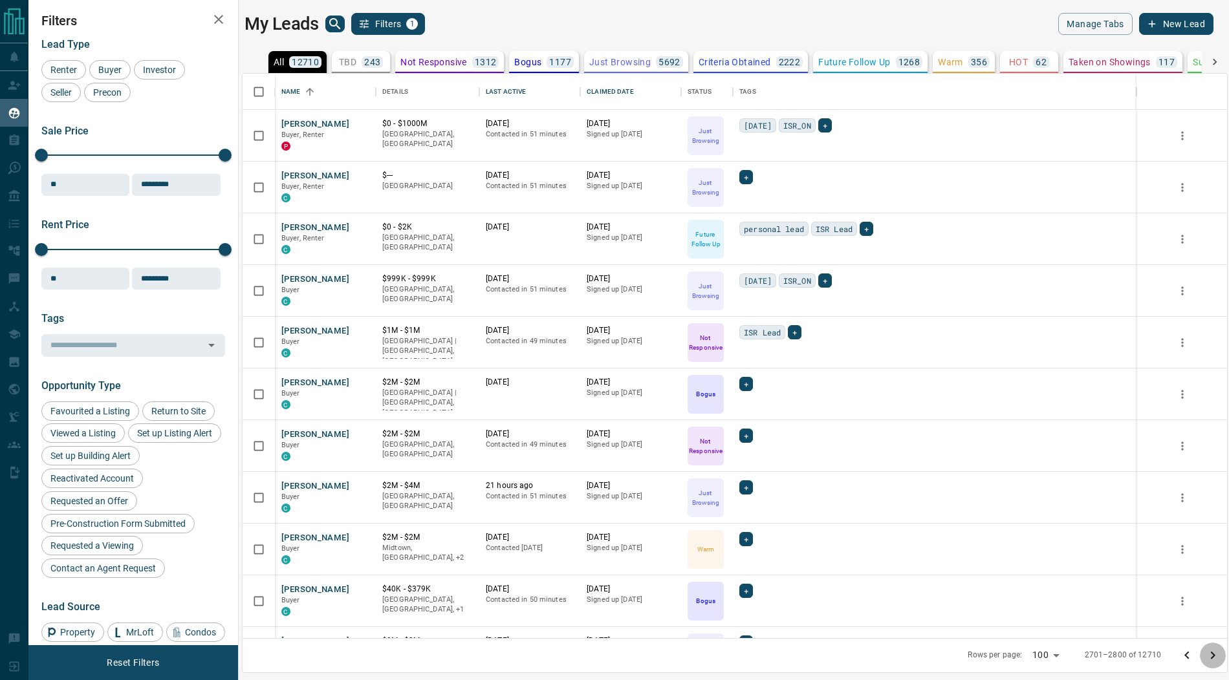
click at [1212, 657] on icon "Go to next page" at bounding box center [1213, 656] width 5 height 8
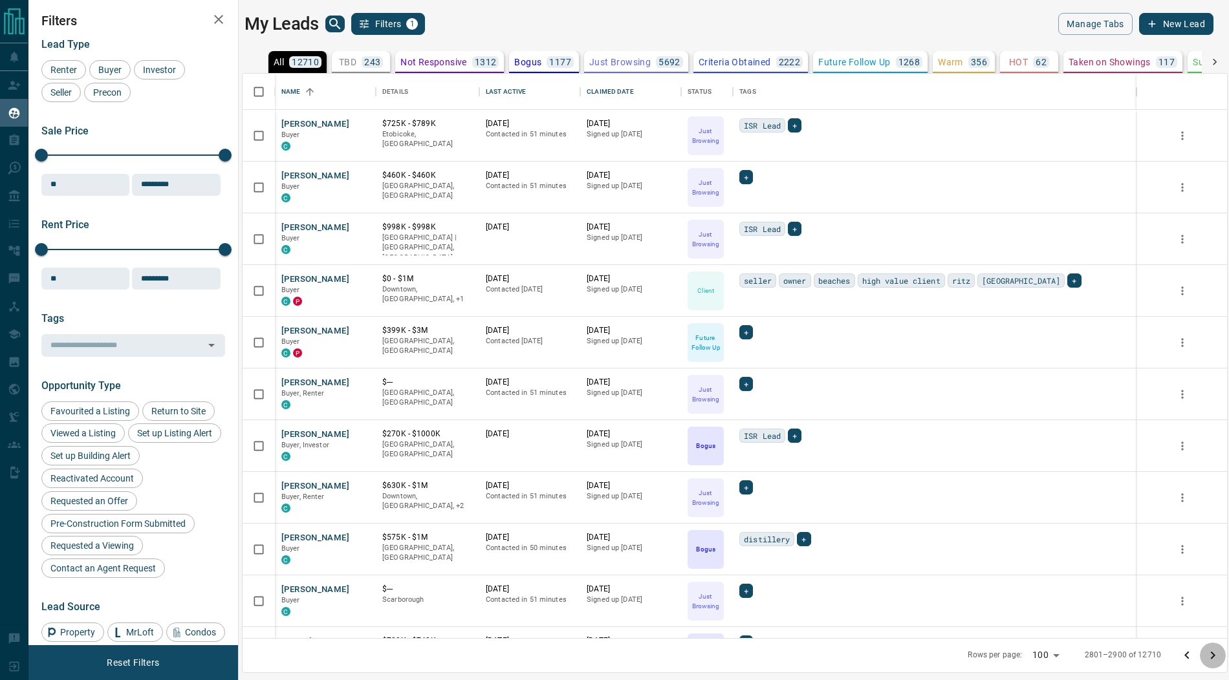
click at [1212, 657] on icon "Go to next page" at bounding box center [1213, 656] width 5 height 8
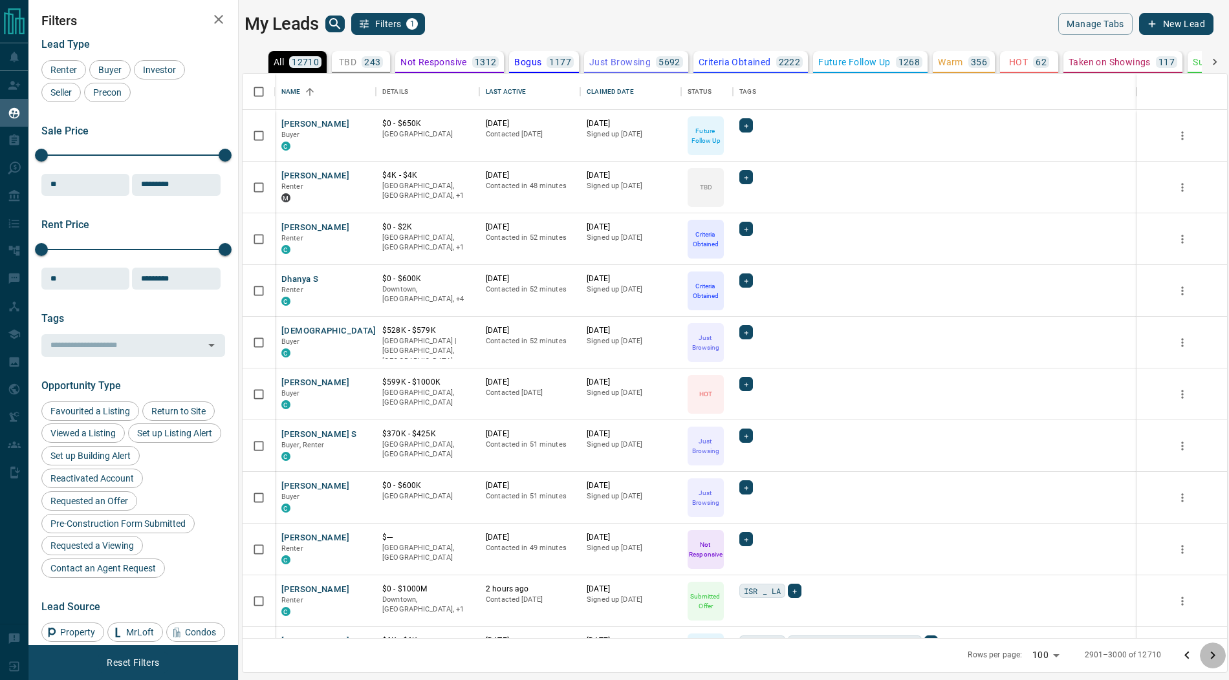
click at [1212, 657] on icon "Go to next page" at bounding box center [1213, 656] width 5 height 8
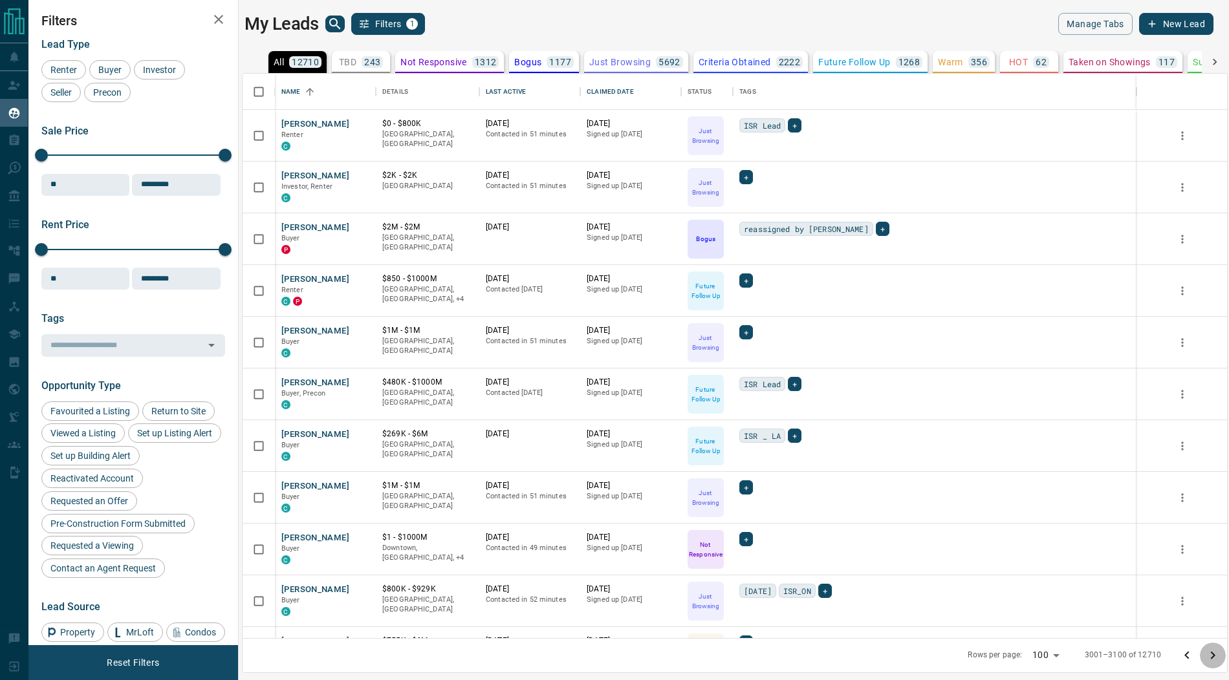
click at [1212, 657] on icon "Go to next page" at bounding box center [1213, 656] width 5 height 8
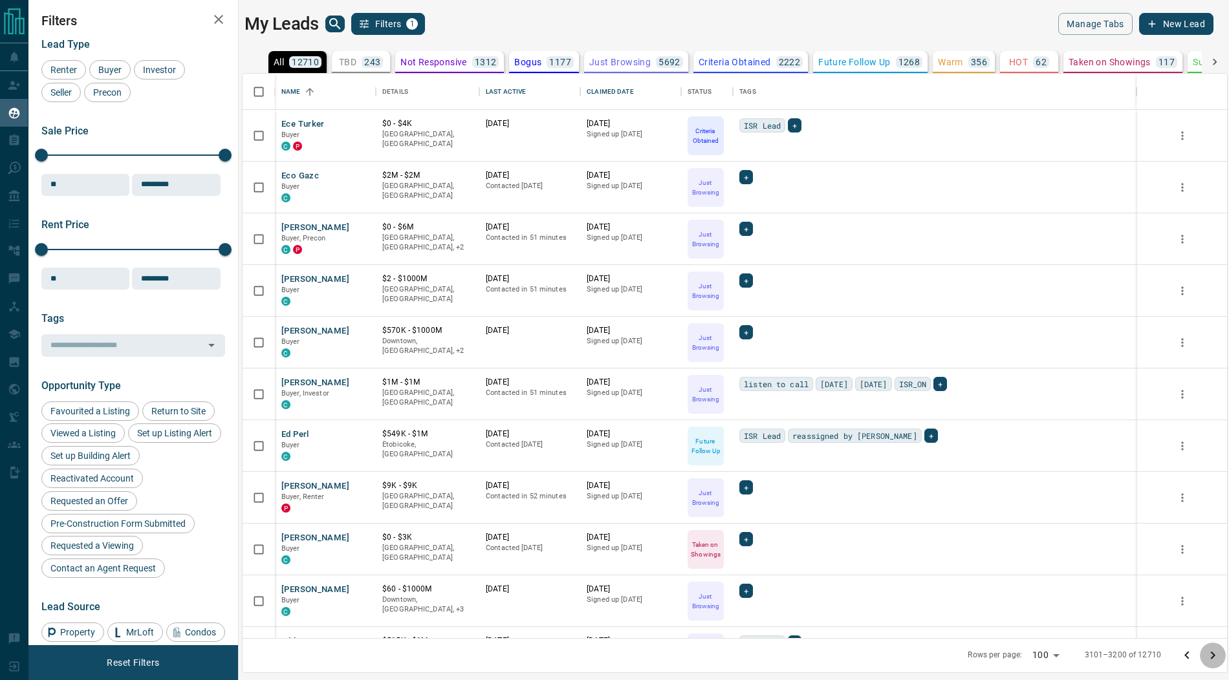
click at [1212, 657] on icon "Go to next page" at bounding box center [1213, 656] width 5 height 8
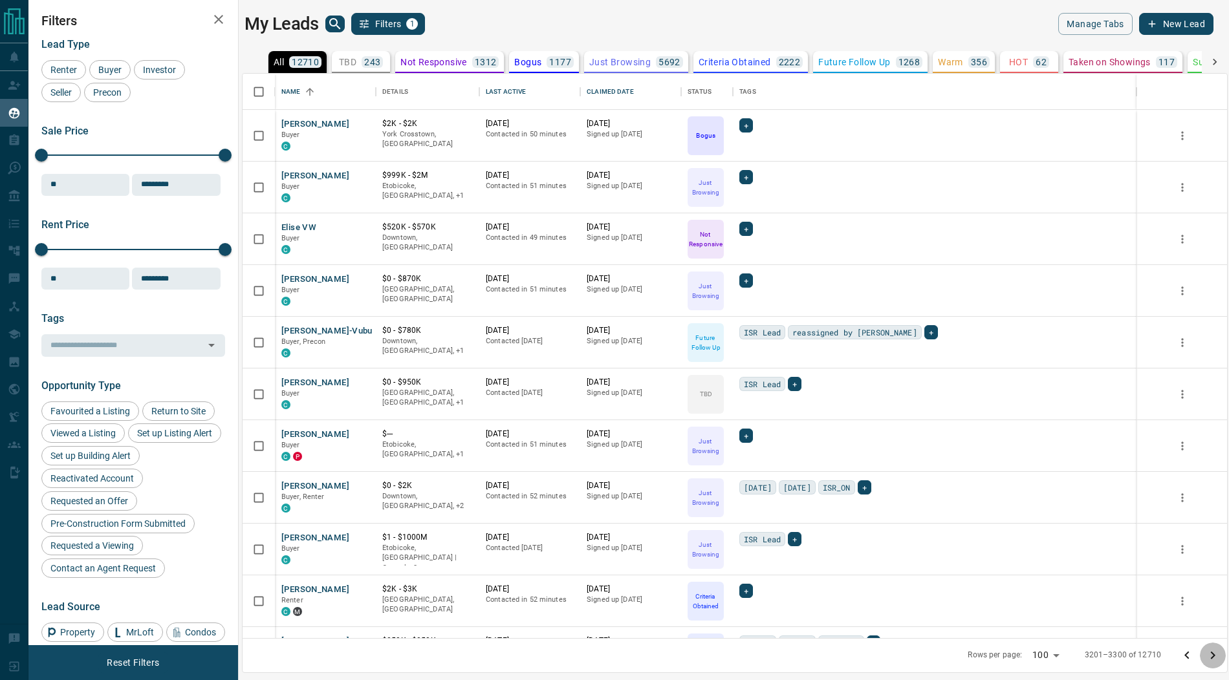
click at [1212, 657] on icon "Go to next page" at bounding box center [1213, 656] width 5 height 8
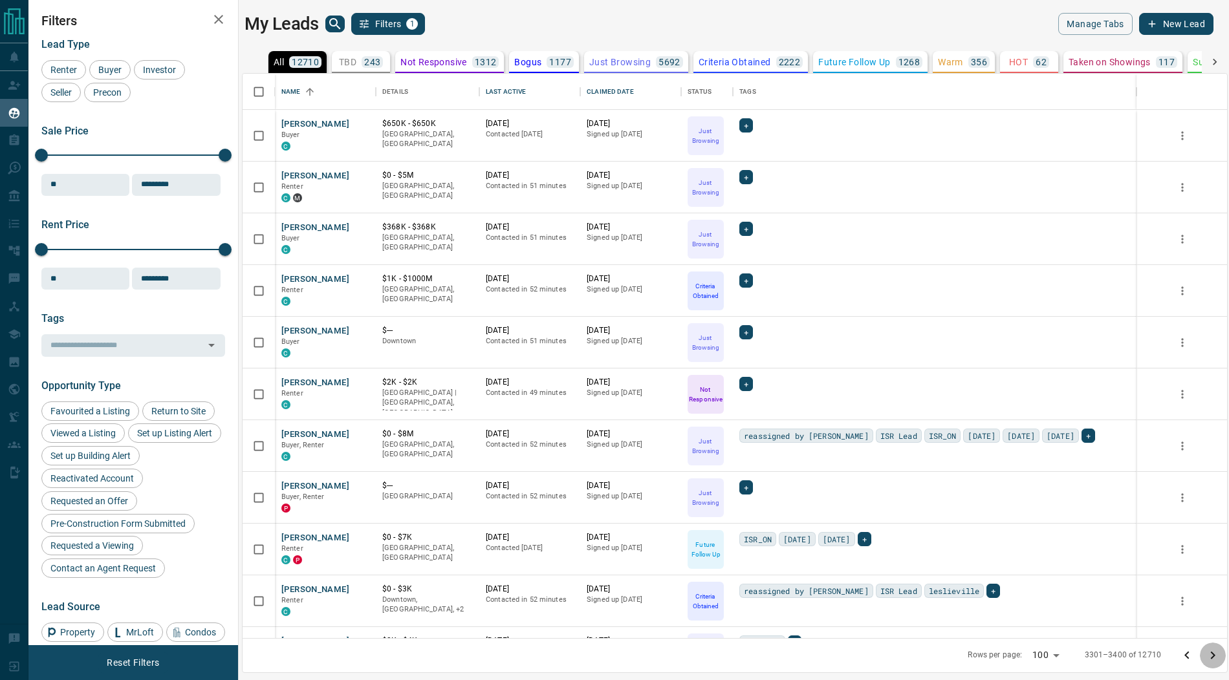
click at [1212, 657] on icon "Go to next page" at bounding box center [1213, 656] width 5 height 8
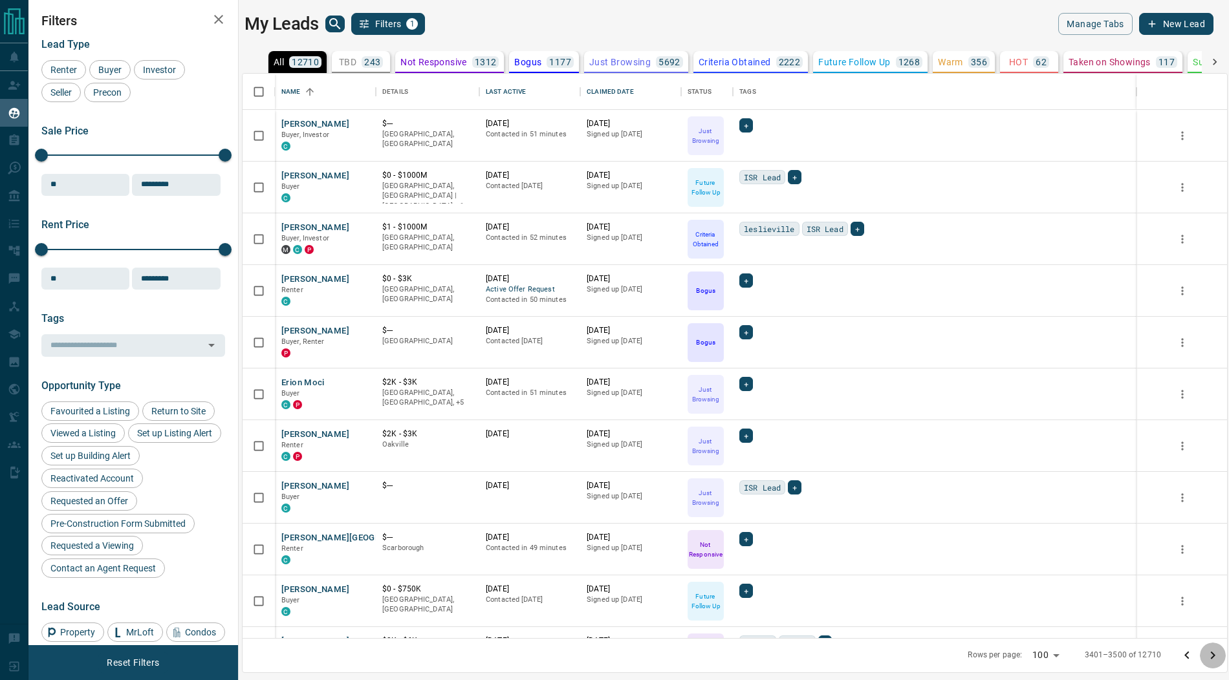
click at [1212, 657] on icon "Go to next page" at bounding box center [1213, 656] width 5 height 8
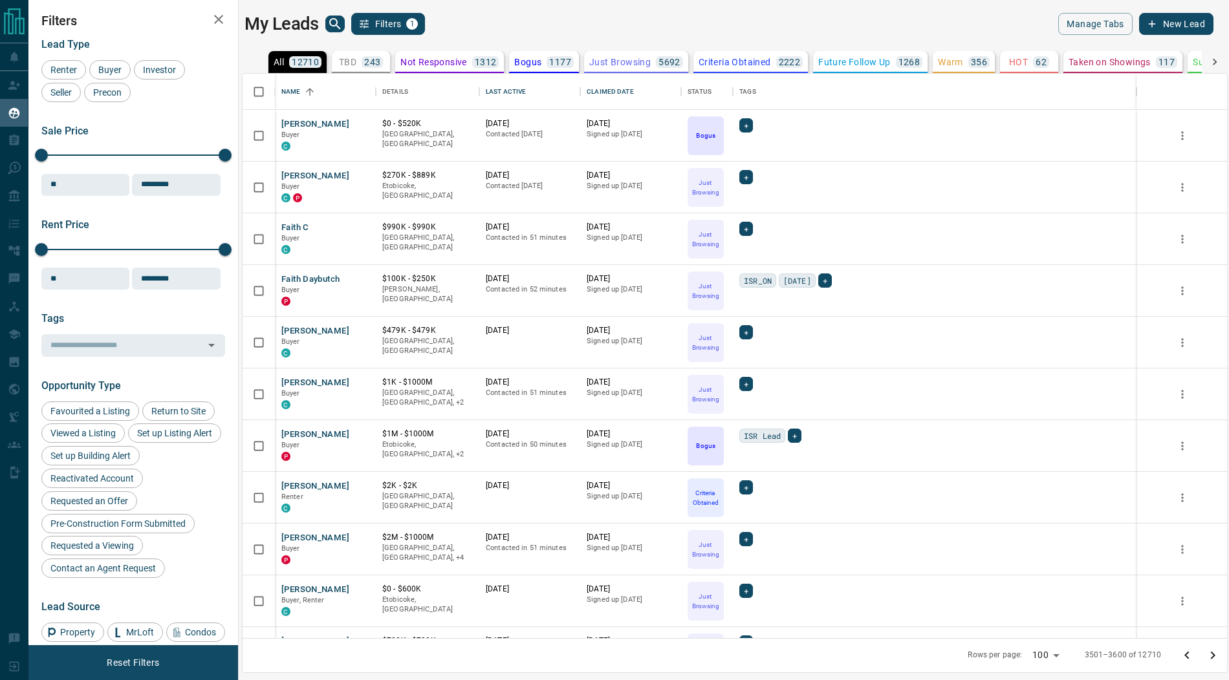
click at [1212, 657] on icon "Go to next page" at bounding box center [1213, 656] width 5 height 8
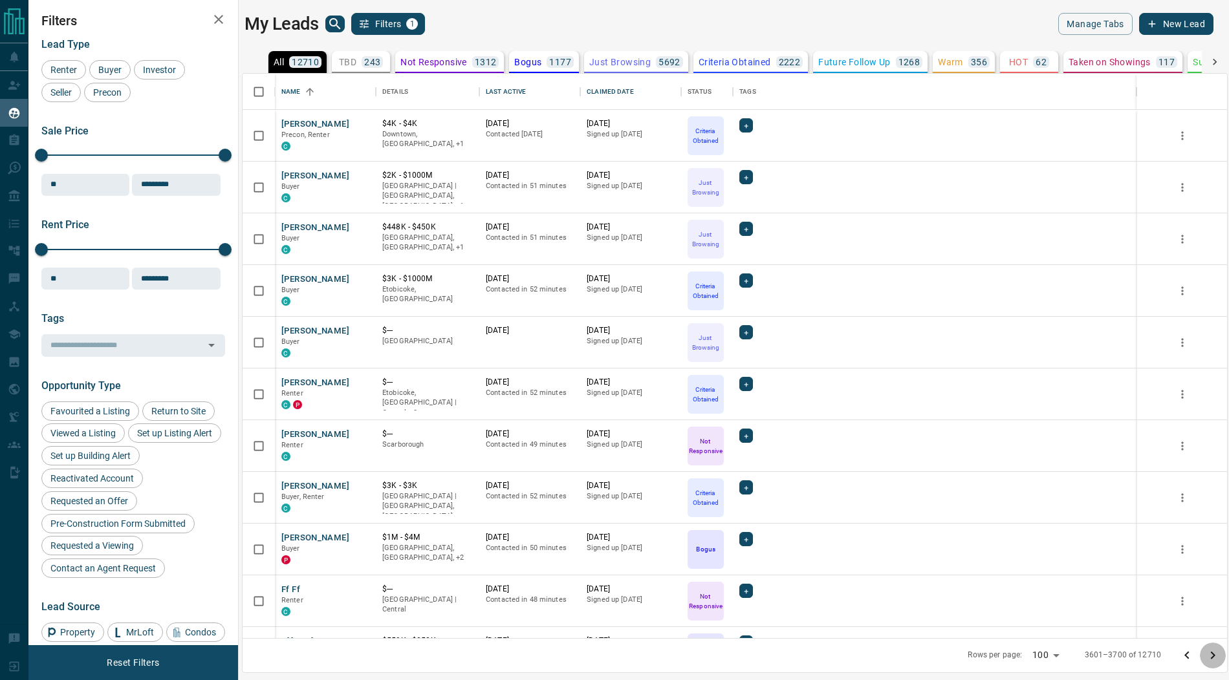
click at [1212, 657] on icon "Go to next page" at bounding box center [1213, 656] width 5 height 8
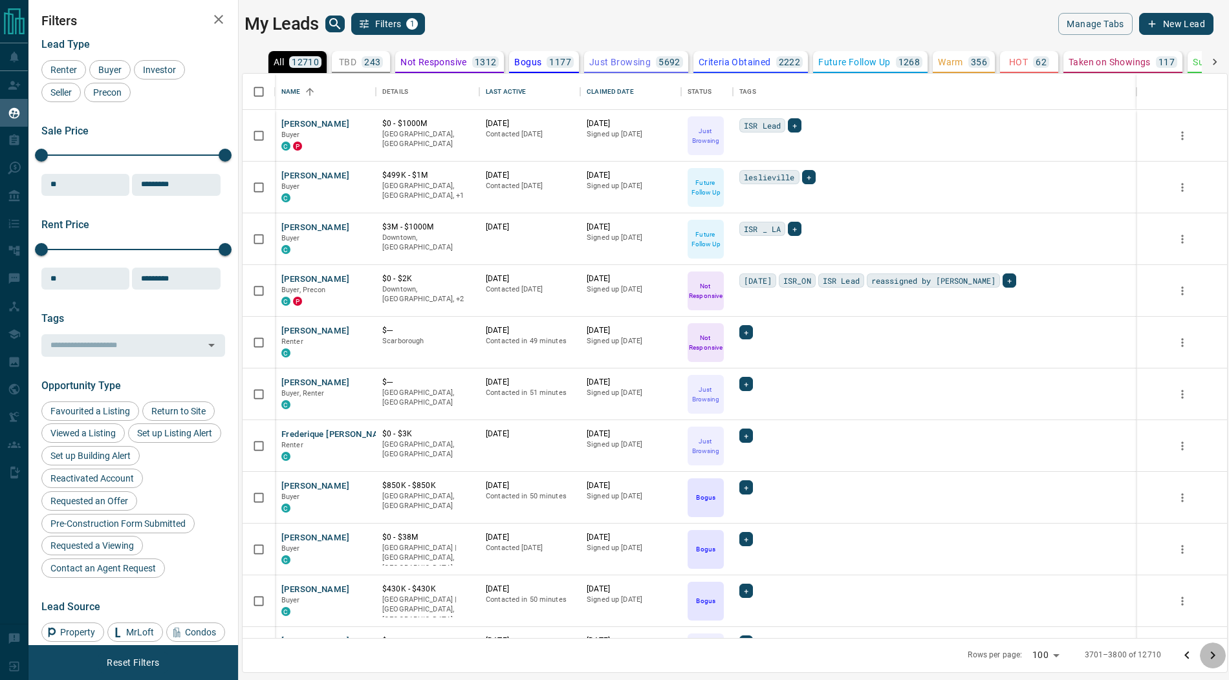
click at [1212, 657] on icon "Go to next page" at bounding box center [1213, 656] width 5 height 8
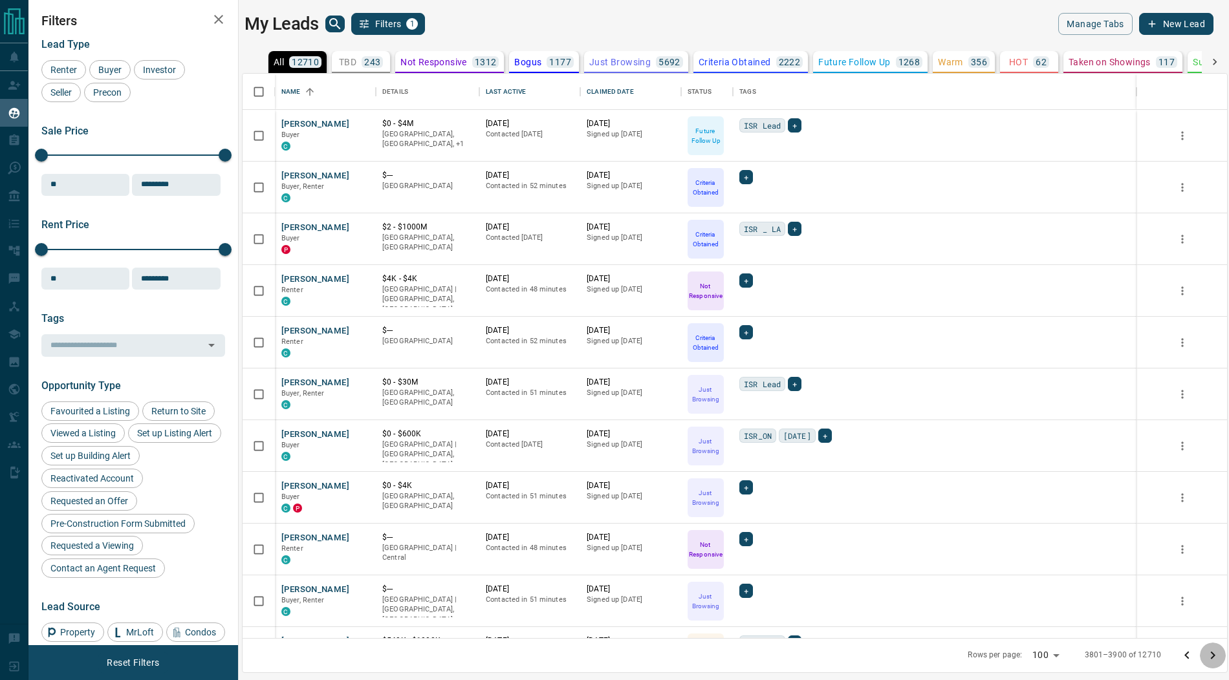
click at [1212, 657] on icon "Go to next page" at bounding box center [1213, 656] width 5 height 8
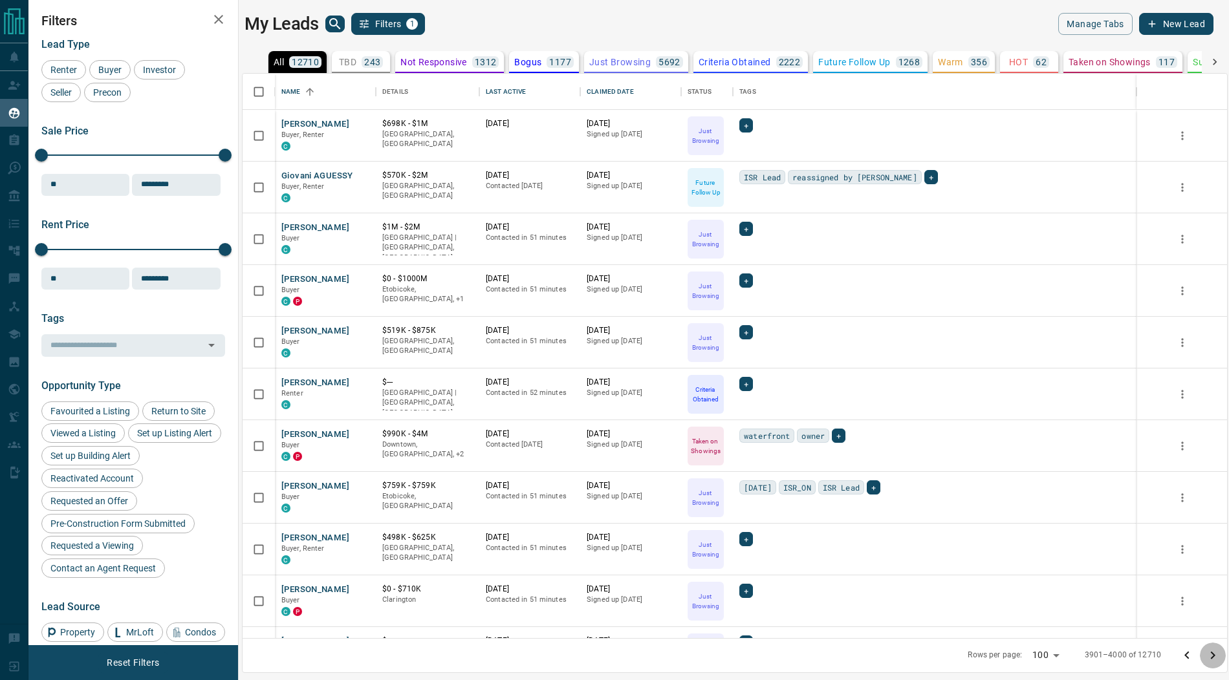
click at [1212, 657] on icon "Go to next page" at bounding box center [1213, 656] width 5 height 8
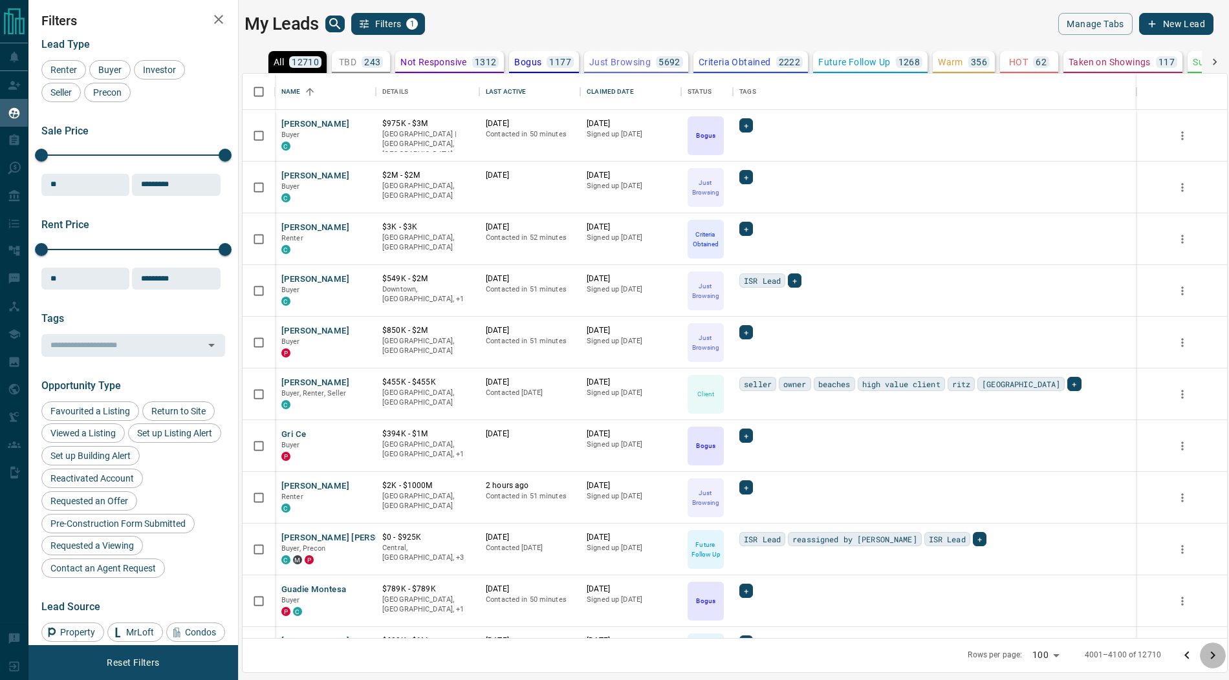
click at [1212, 657] on icon "Go to next page" at bounding box center [1213, 656] width 5 height 8
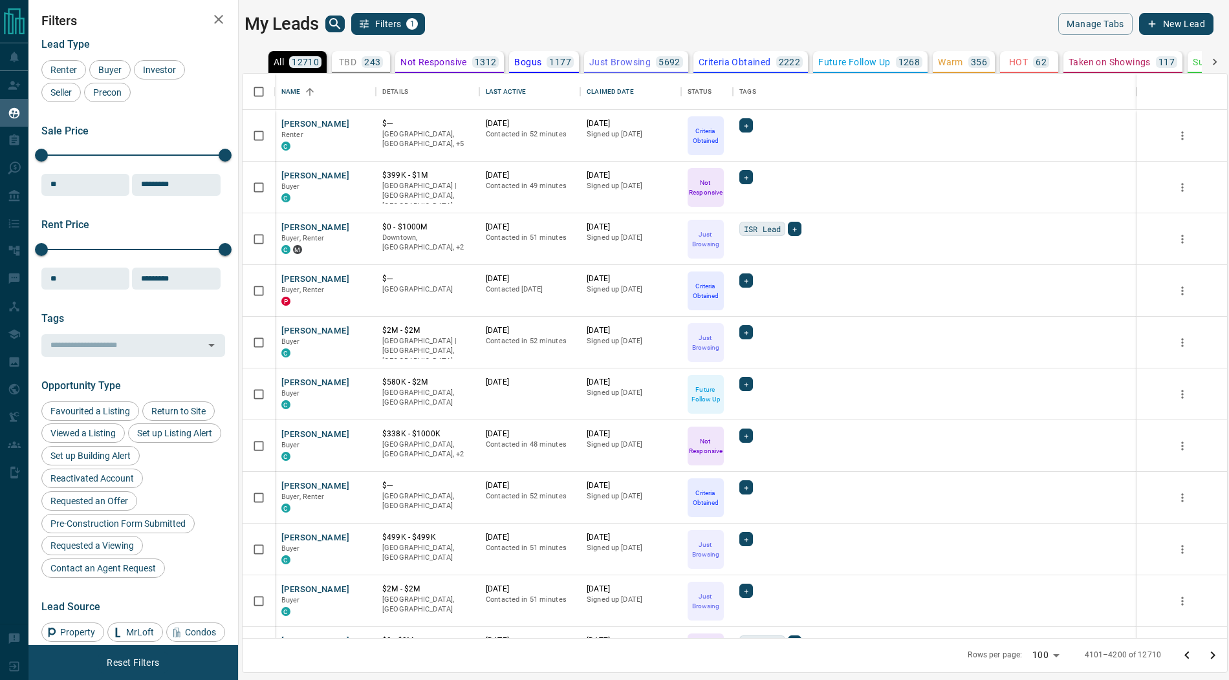
click at [1212, 657] on icon "Go to next page" at bounding box center [1213, 656] width 5 height 8
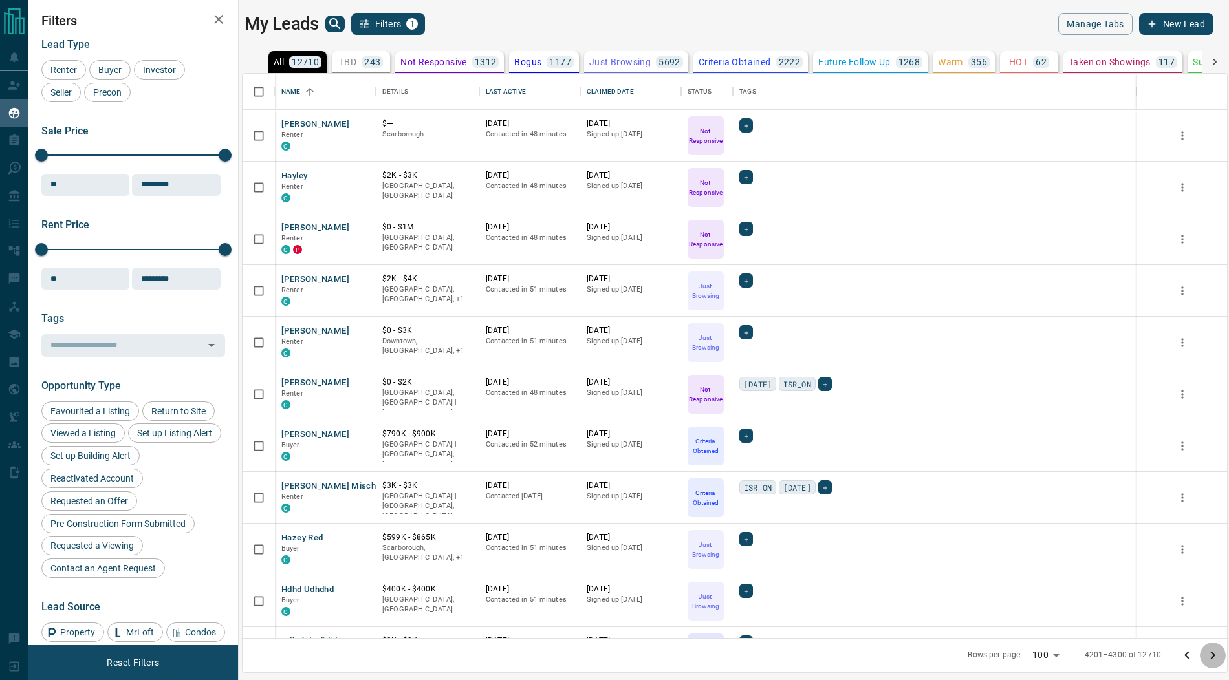
click at [1212, 657] on icon "Go to next page" at bounding box center [1213, 656] width 5 height 8
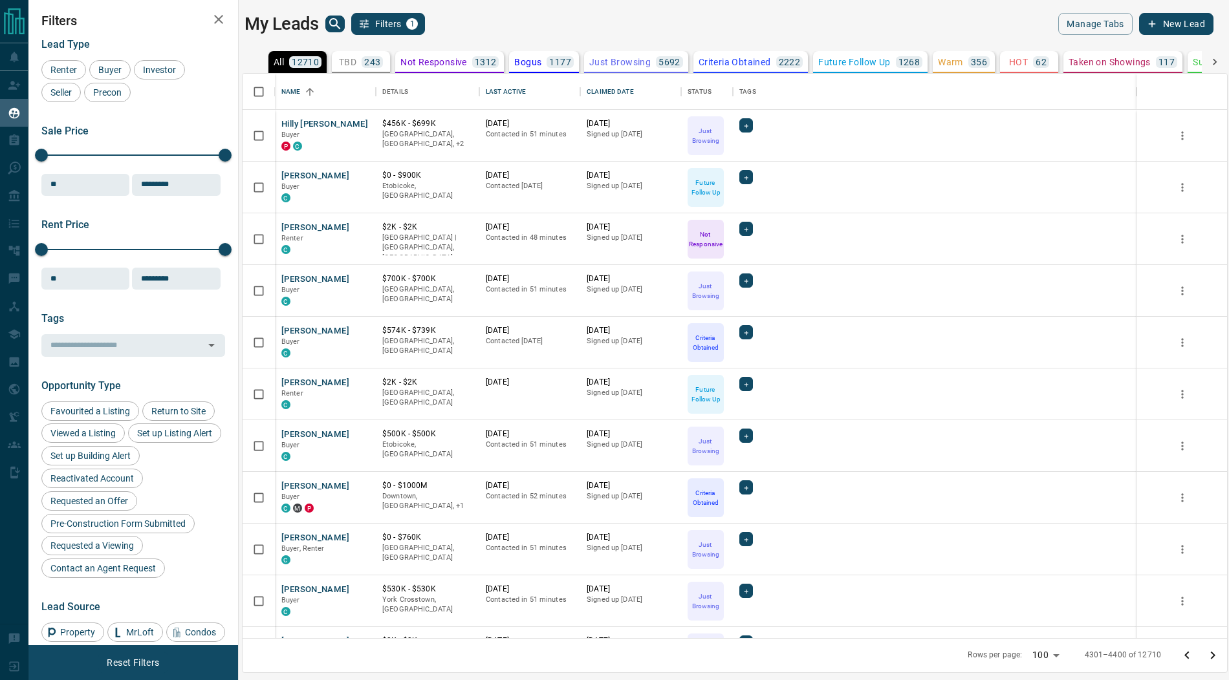
click at [1212, 657] on icon "Go to next page" at bounding box center [1213, 656] width 5 height 8
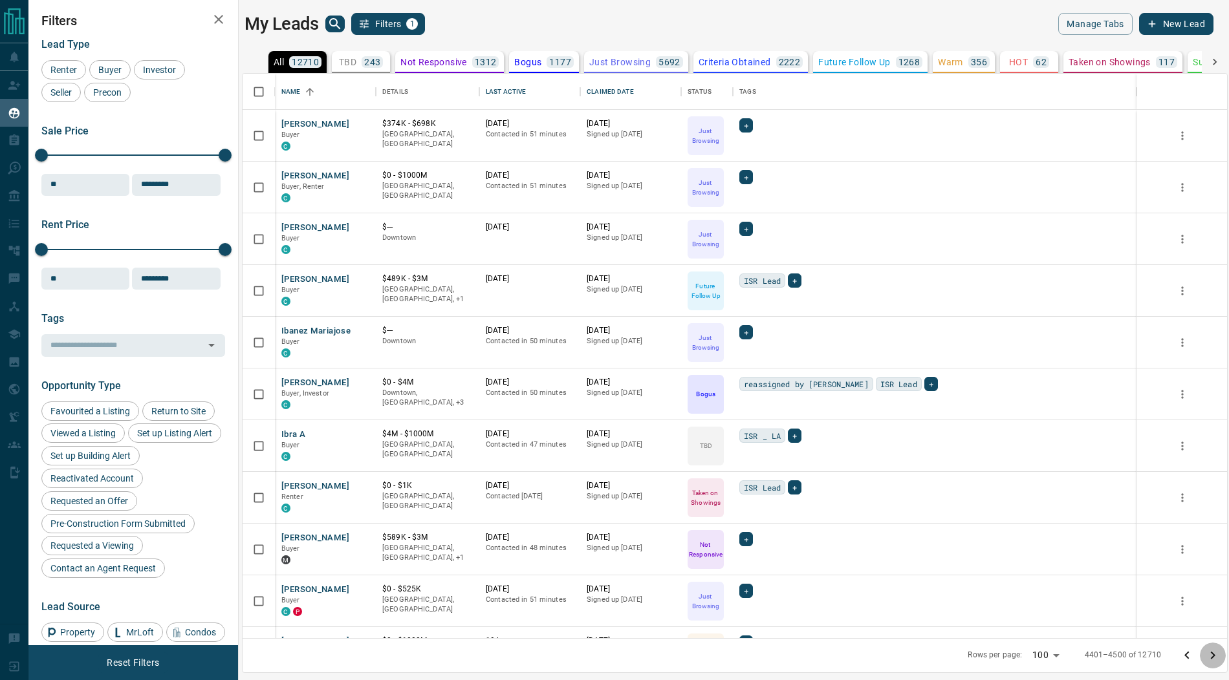
click at [1212, 657] on icon "Go to next page" at bounding box center [1213, 656] width 5 height 8
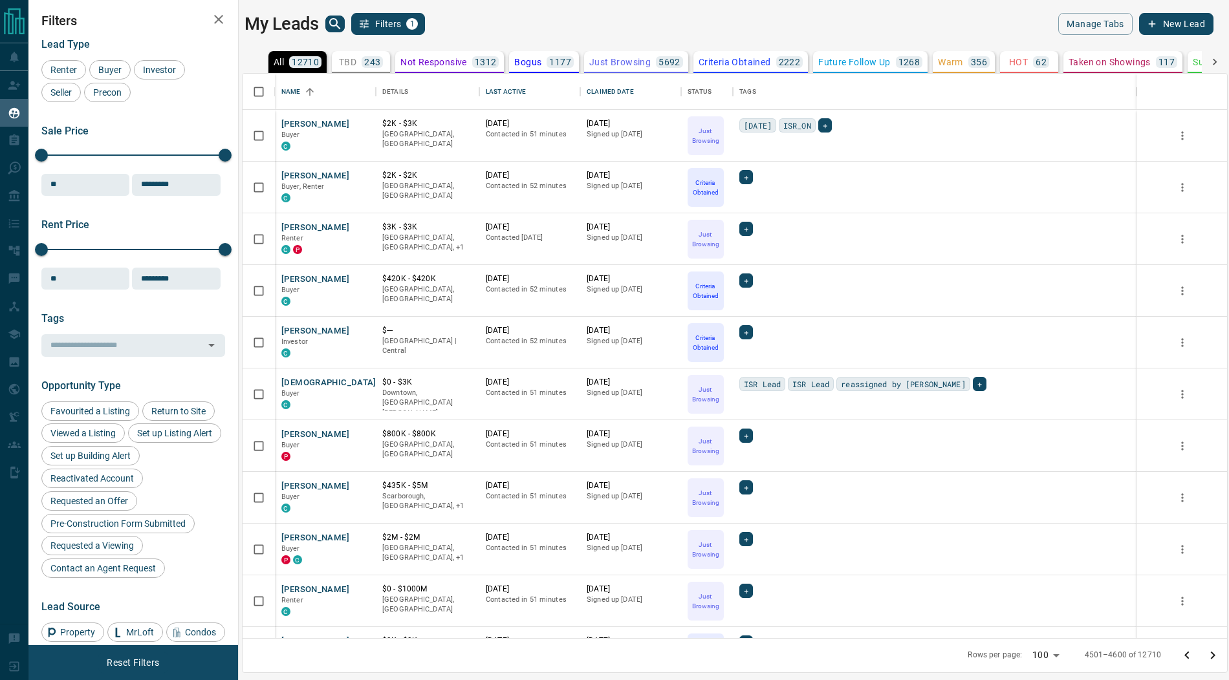
click at [1212, 657] on icon "Go to next page" at bounding box center [1213, 656] width 5 height 8
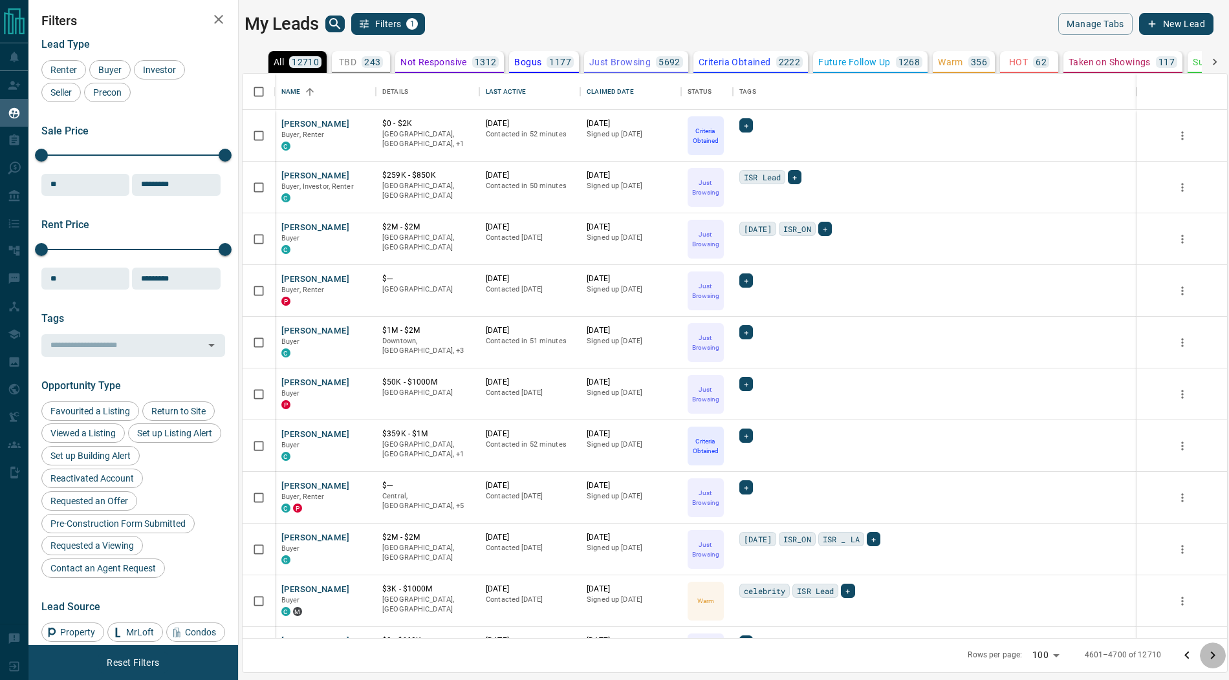
click at [1212, 657] on icon "Go to next page" at bounding box center [1213, 656] width 5 height 8
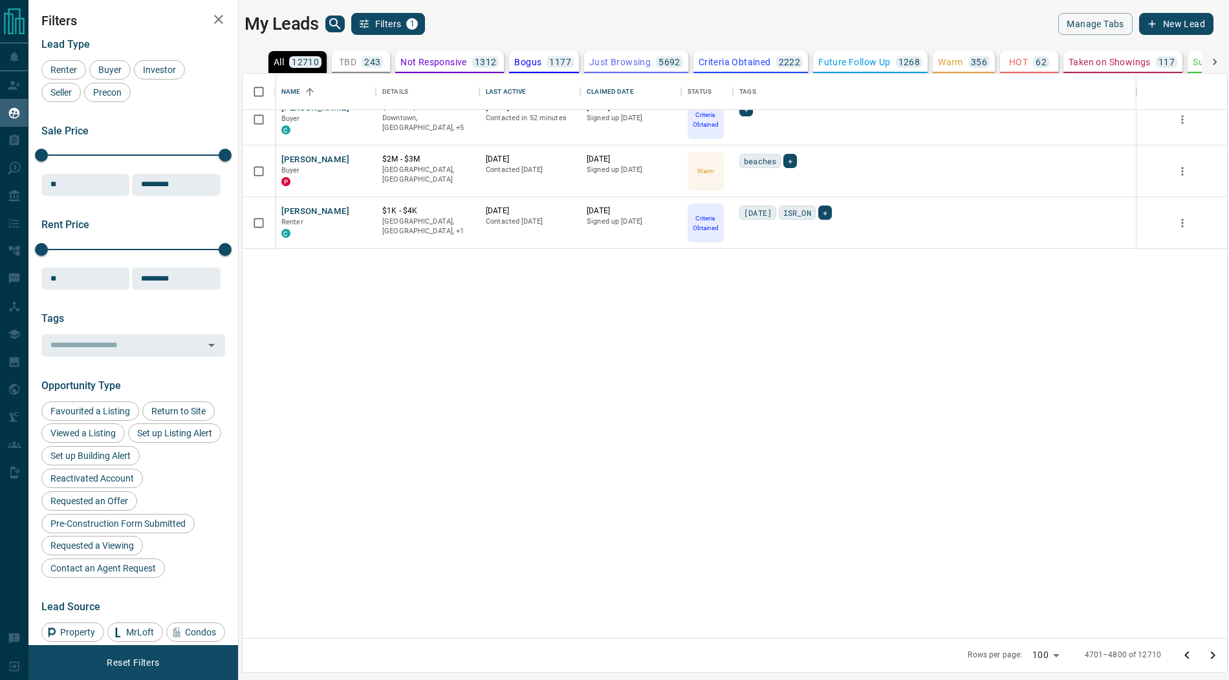
scroll to position [4645, 0]
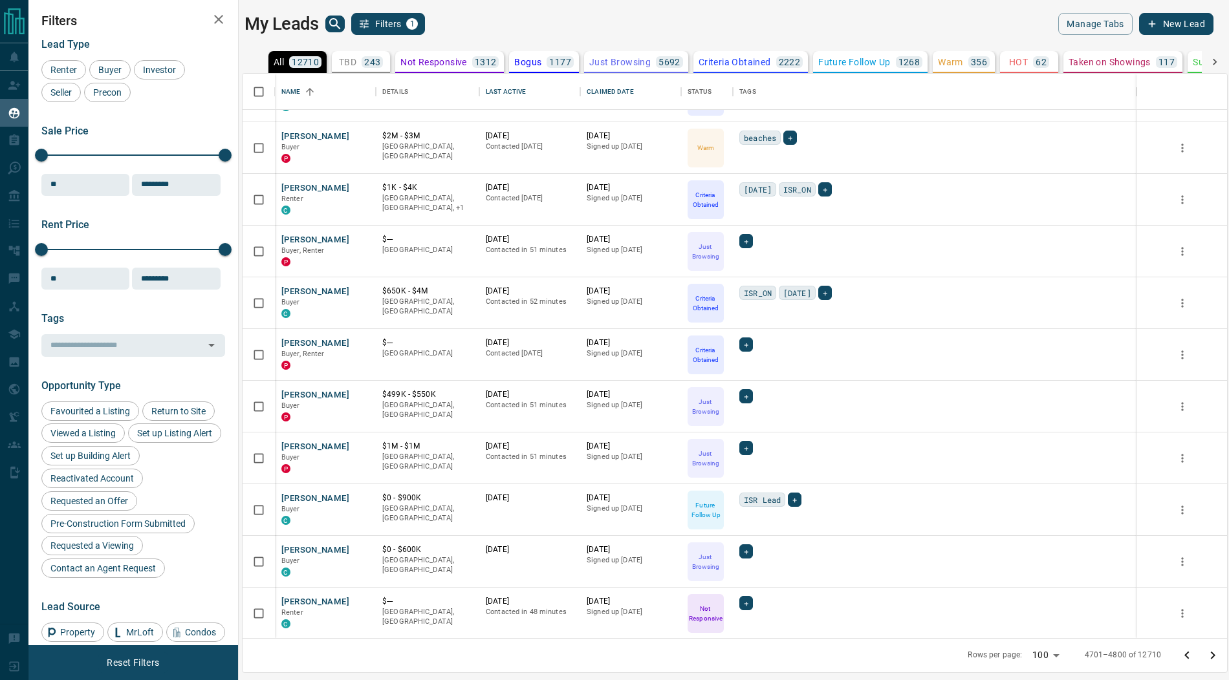
click at [1212, 656] on icon "Go to next page" at bounding box center [1213, 656] width 16 height 16
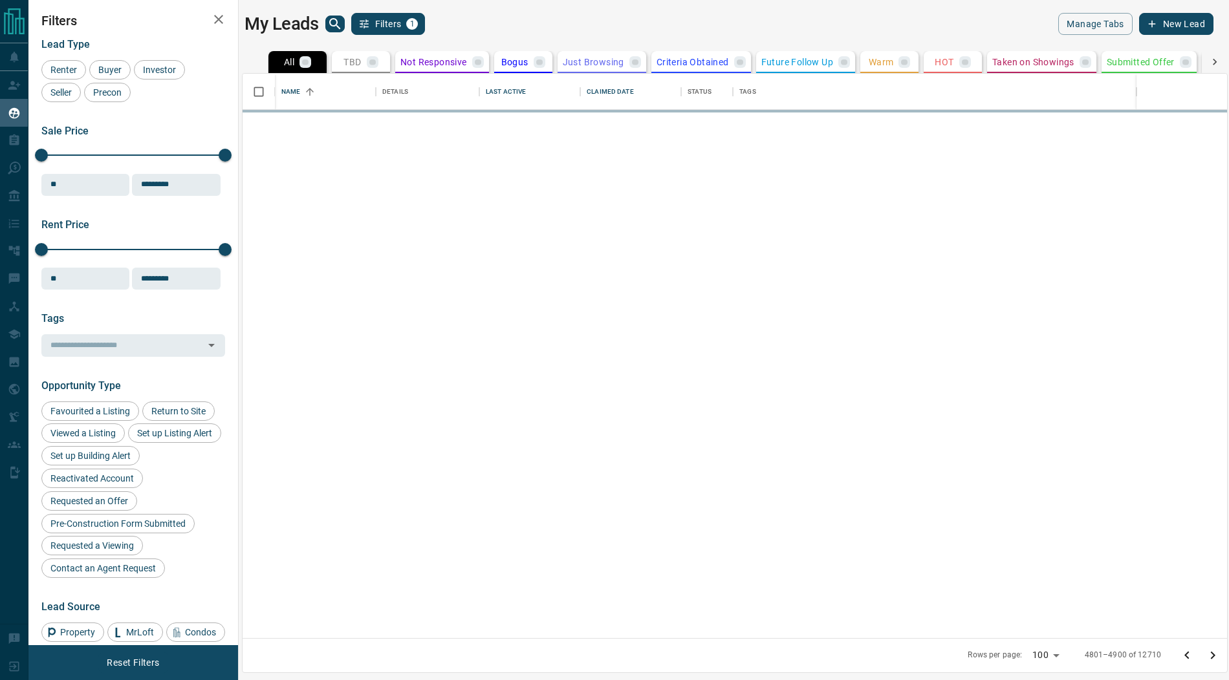
scroll to position [0, 0]
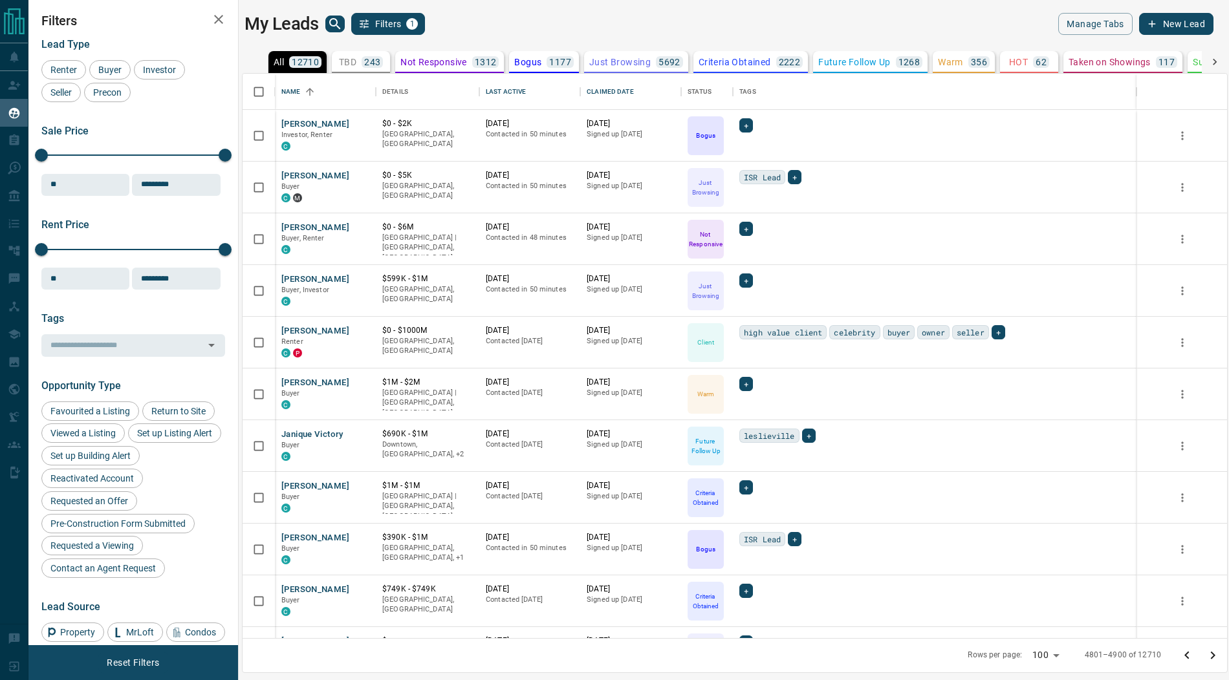
click at [1212, 656] on icon "Go to next page" at bounding box center [1213, 656] width 16 height 16
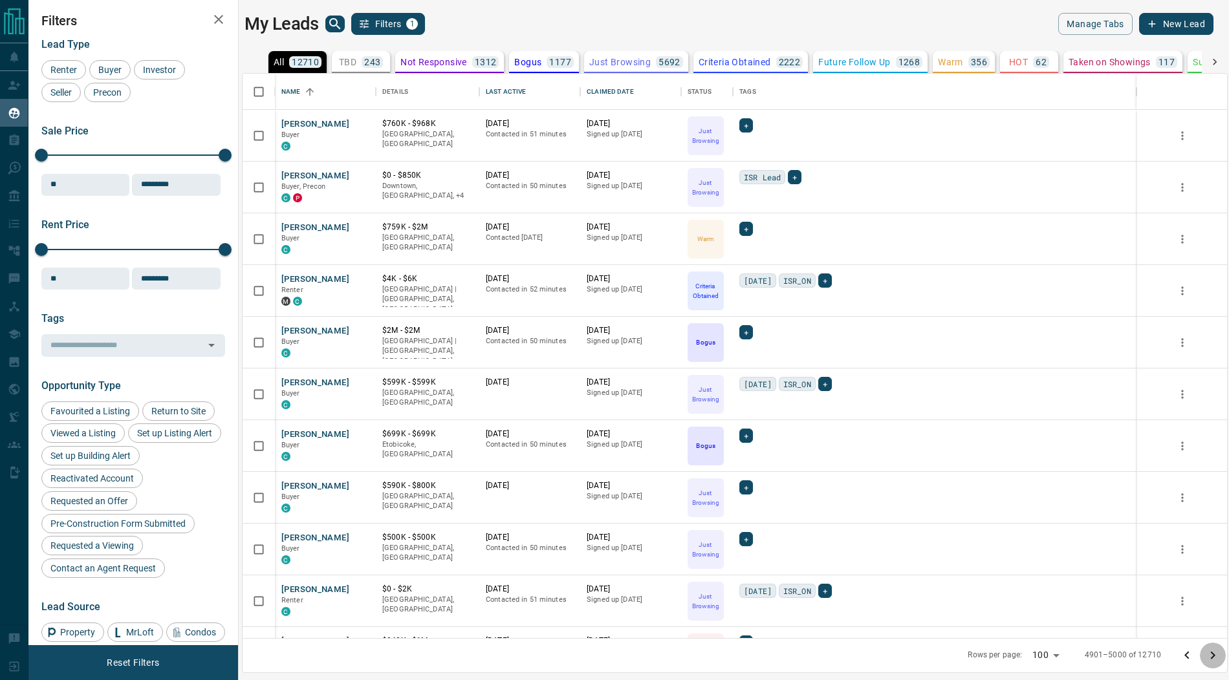
click at [1212, 656] on icon "Go to next page" at bounding box center [1213, 656] width 16 height 16
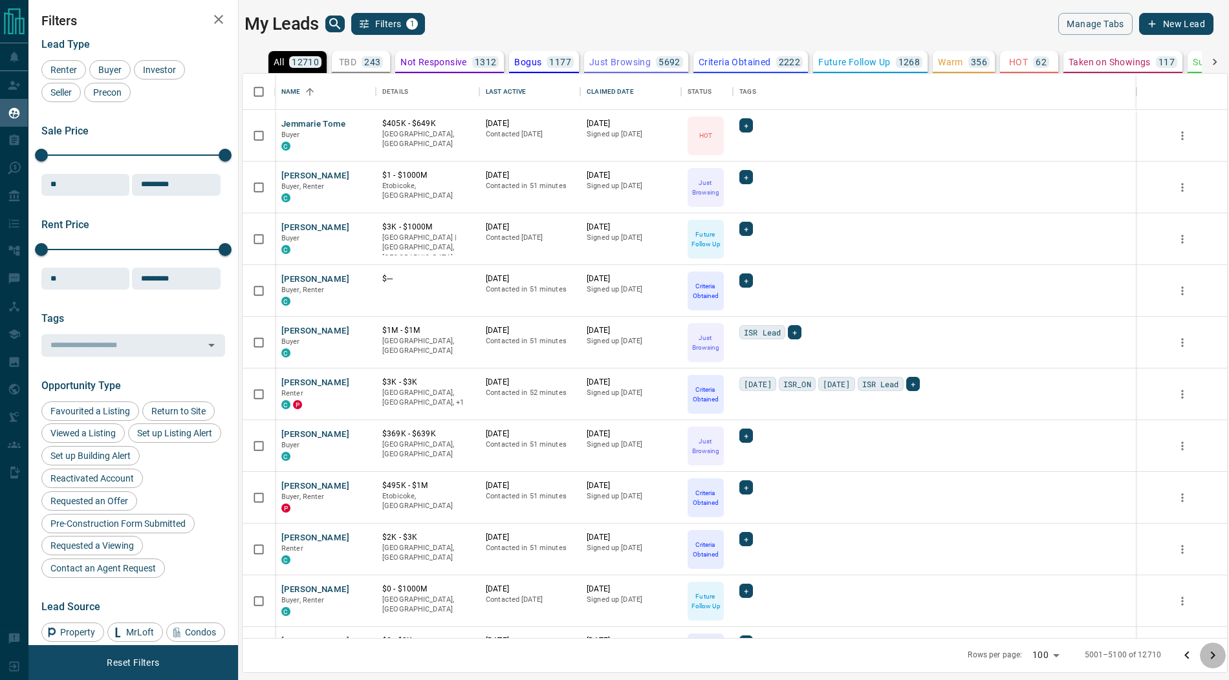
click at [1212, 656] on icon "Go to next page" at bounding box center [1213, 656] width 16 height 16
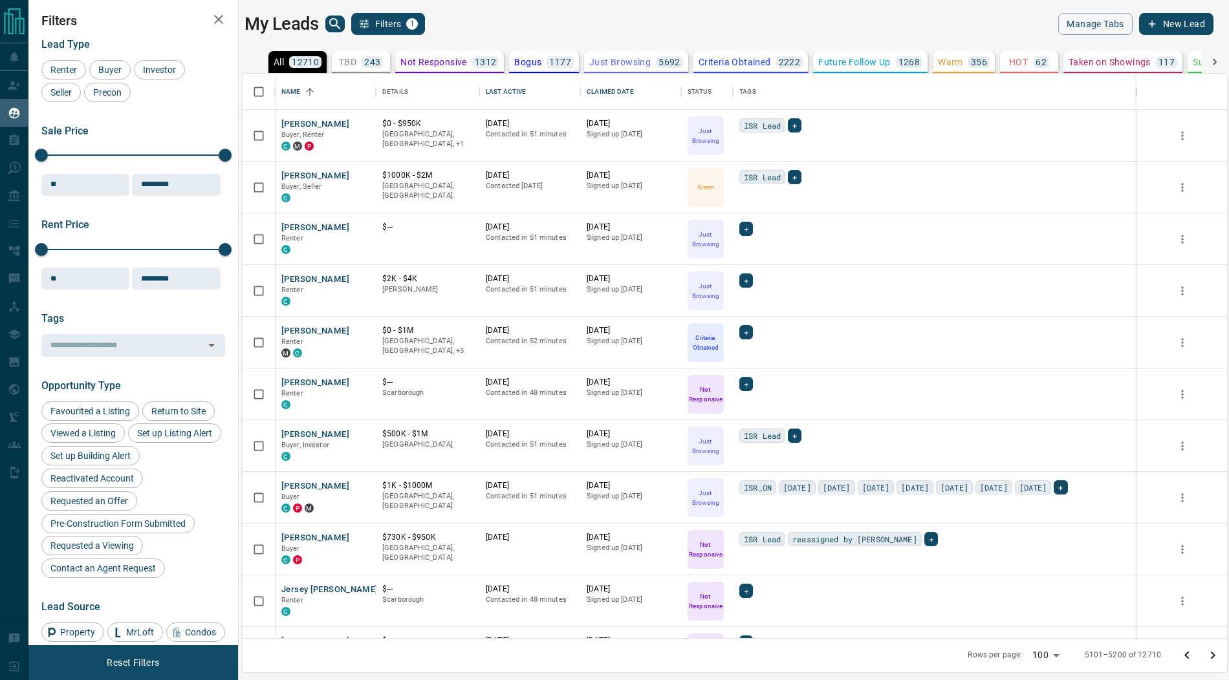
click at [1212, 651] on icon "Go to next page" at bounding box center [1213, 656] width 16 height 16
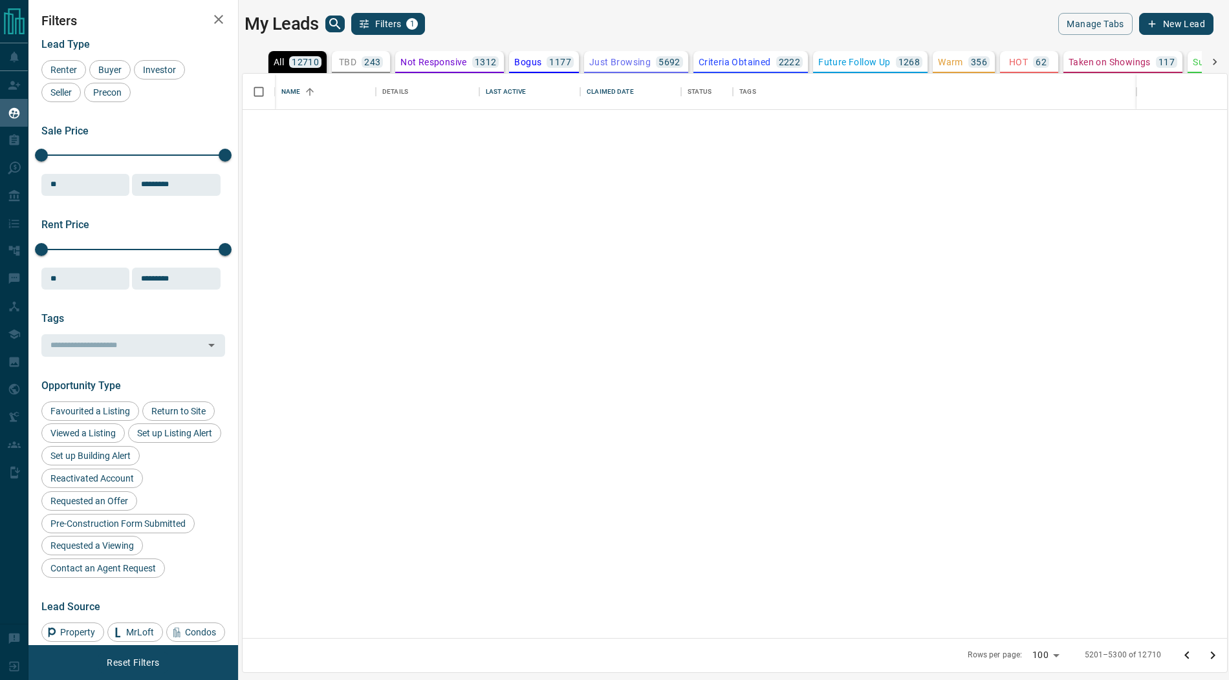
scroll to position [4645, 0]
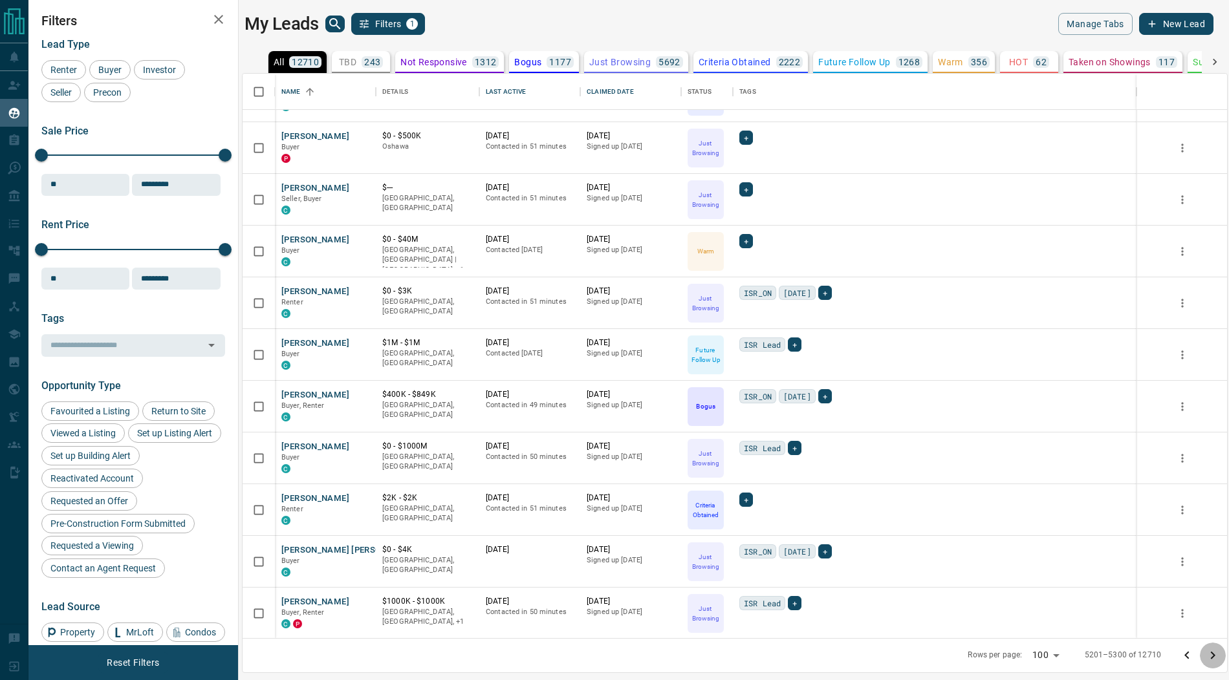
click at [1212, 655] on icon "Go to next page" at bounding box center [1213, 656] width 16 height 16
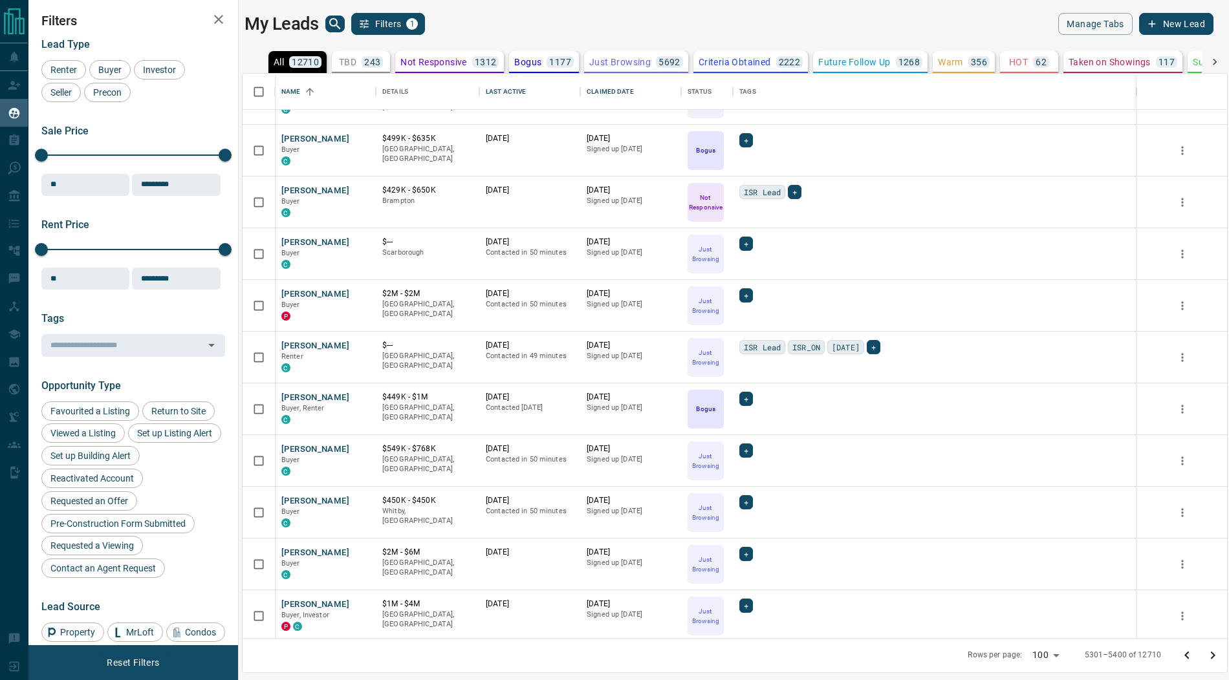
scroll to position [3422, 0]
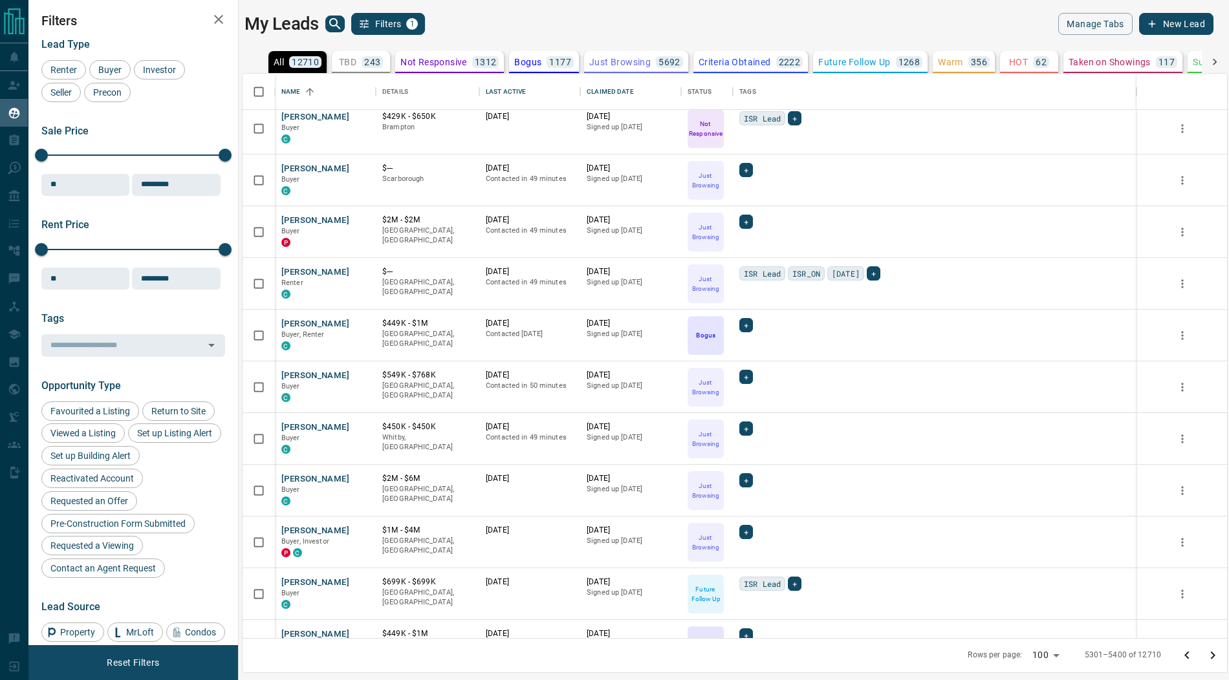
click at [336, 25] on icon "search button" at bounding box center [334, 23] width 11 height 11
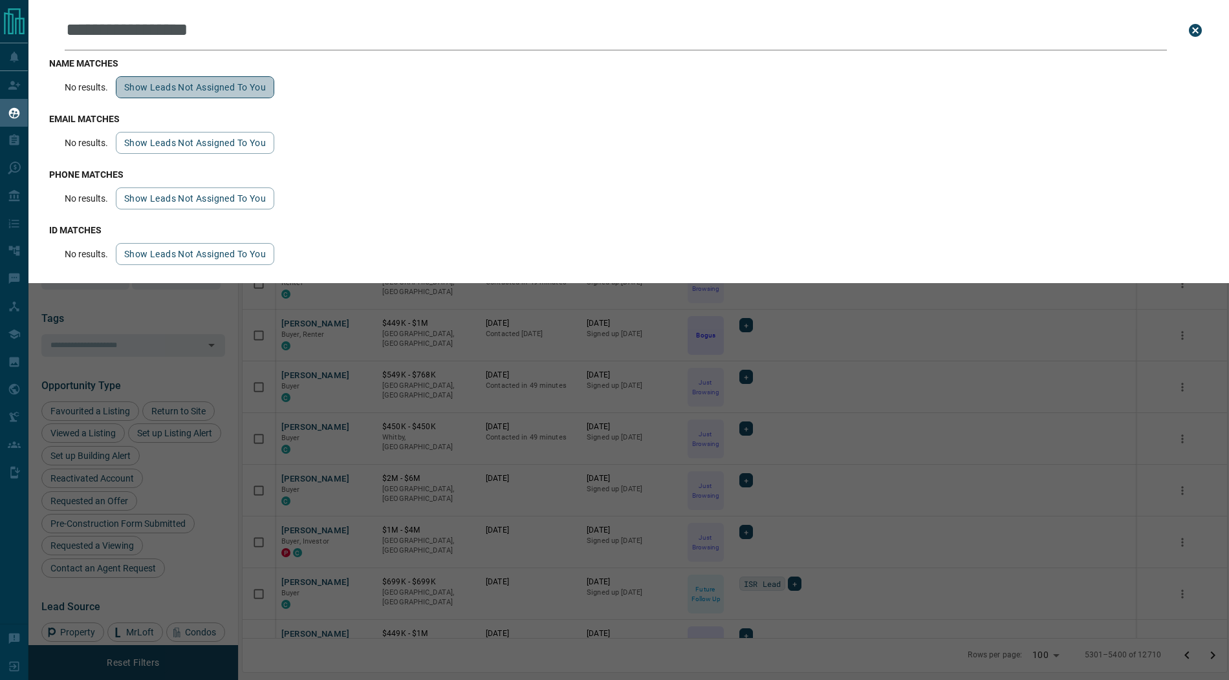
click at [245, 82] on button "Show leads not assigned to you" at bounding box center [195, 87] width 158 height 22
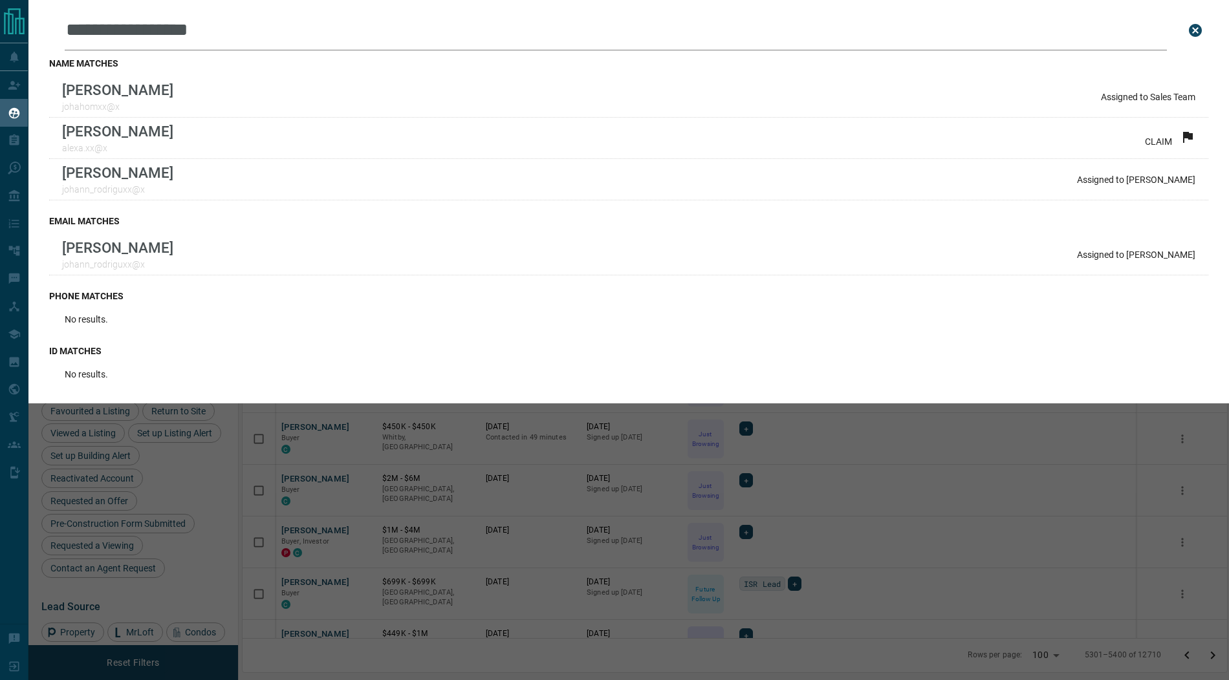
drag, startPoint x: 221, startPoint y: 31, endPoint x: 37, endPoint y: 26, distance: 184.4
click at [37, 26] on div "**********" at bounding box center [628, 202] width 1201 height 404
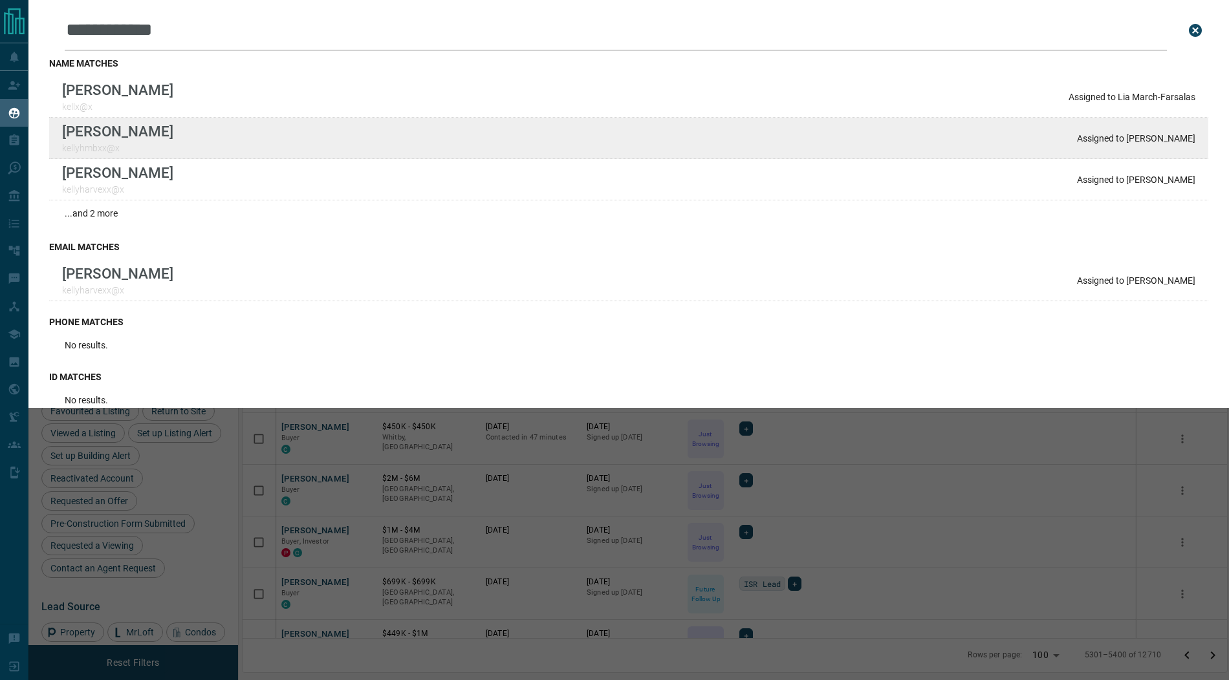
click at [0, 0] on html "**********" at bounding box center [614, 340] width 1229 height 680
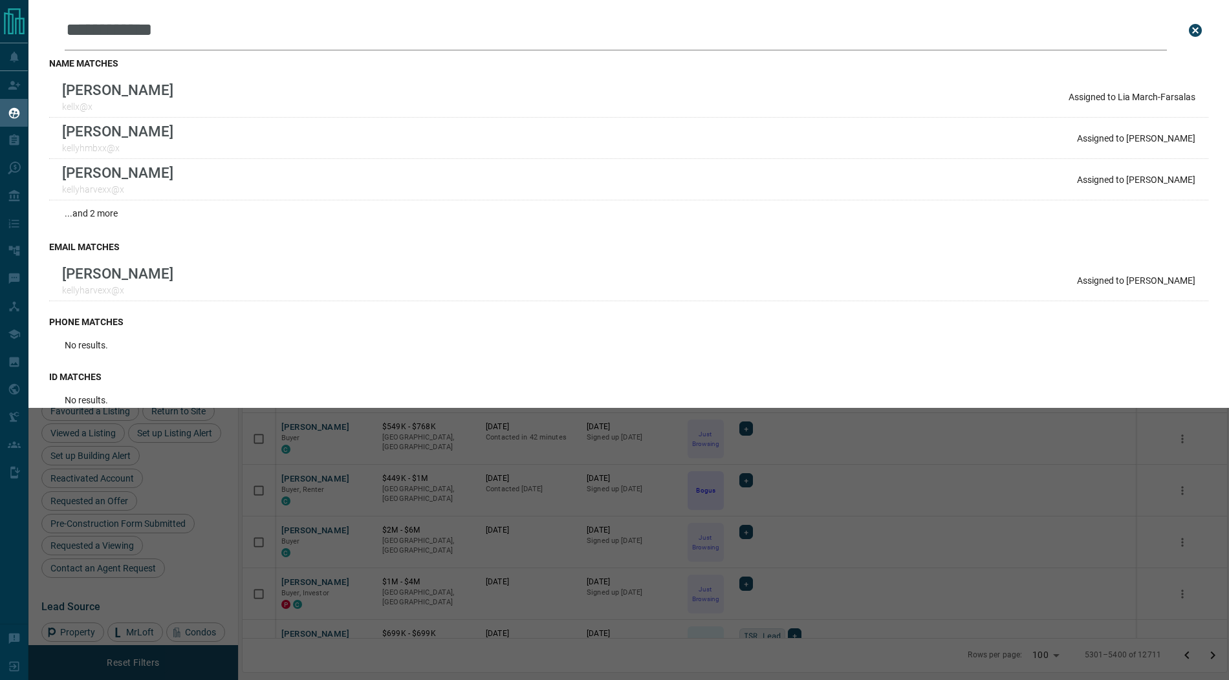
scroll to position [3474, 0]
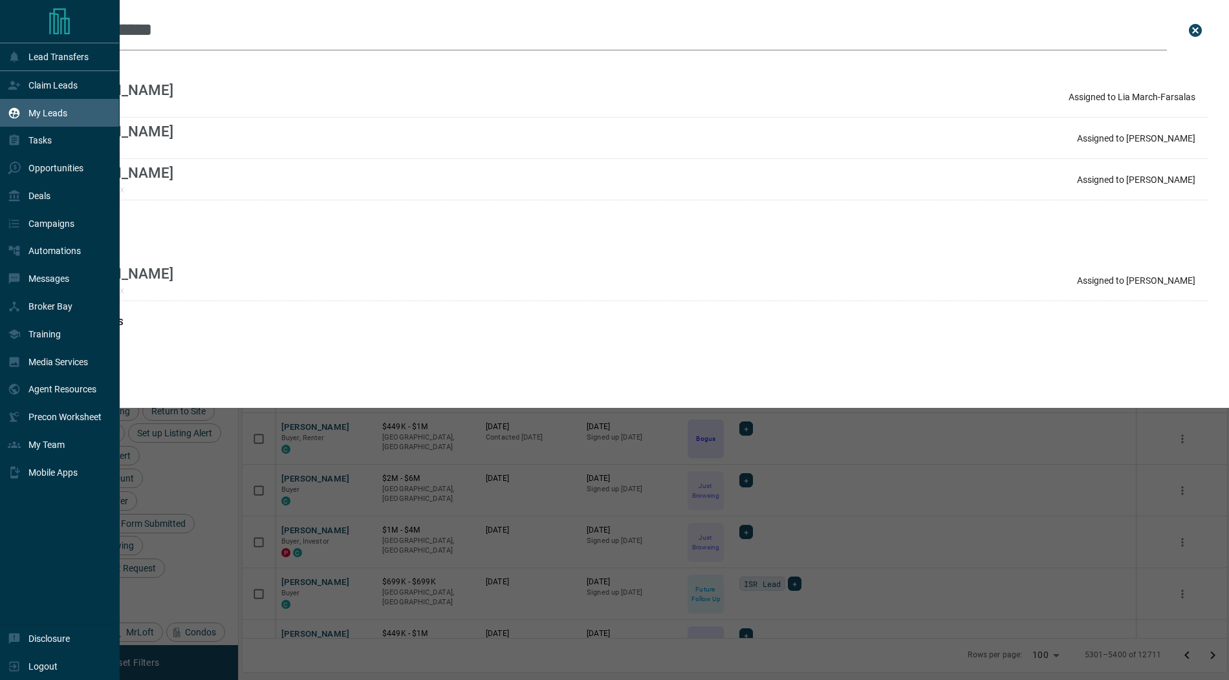
drag, startPoint x: 210, startPoint y: 34, endPoint x: 10, endPoint y: 25, distance: 200.1
click at [10, 25] on div "**********" at bounding box center [614, 332] width 1229 height 664
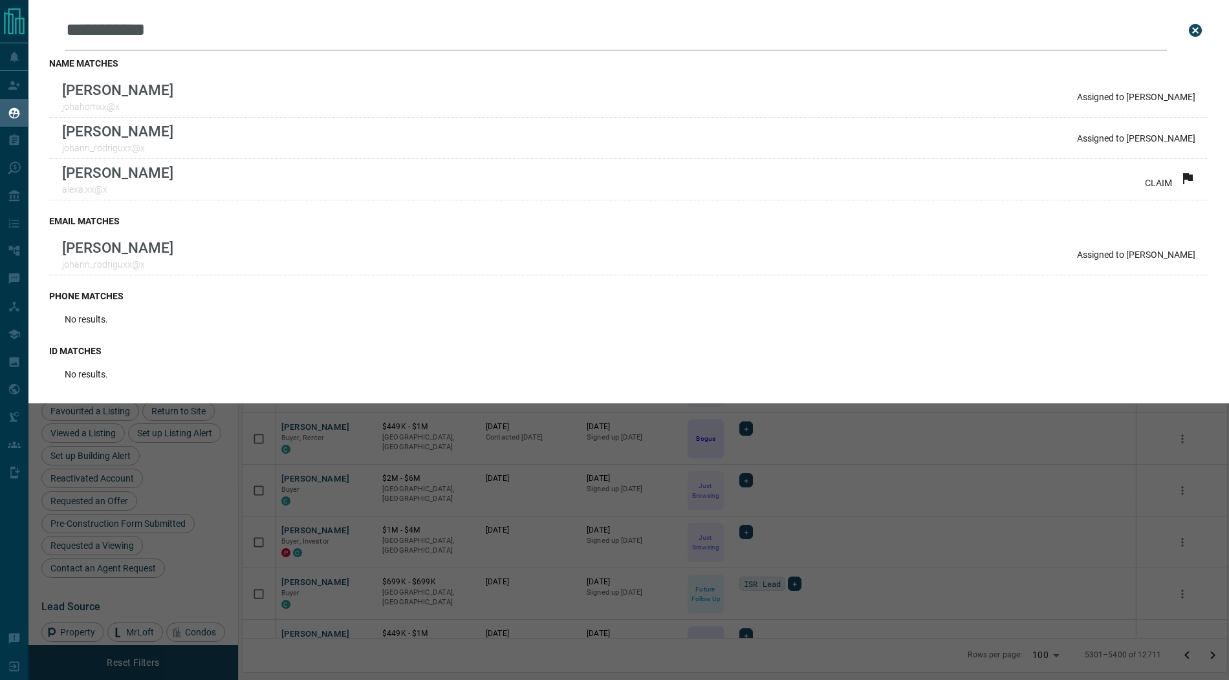
type input "**********"
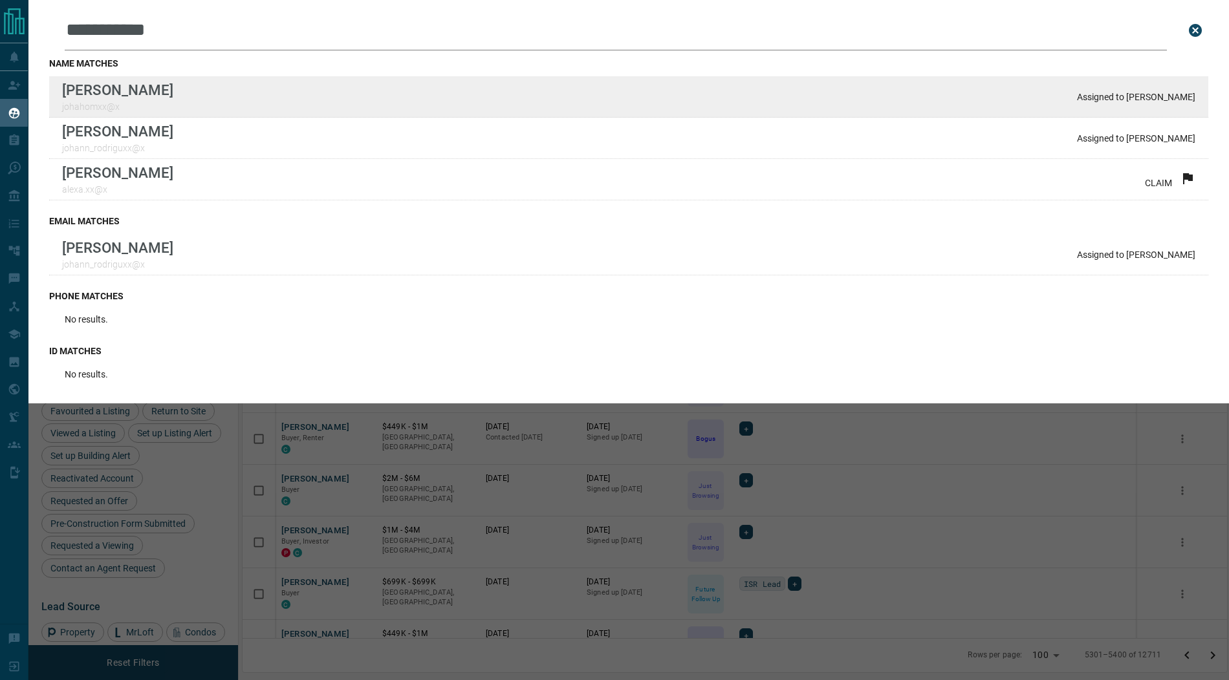
click at [0, 0] on div "**********" at bounding box center [614, 332] width 1229 height 664
